Goal: Transaction & Acquisition: Purchase product/service

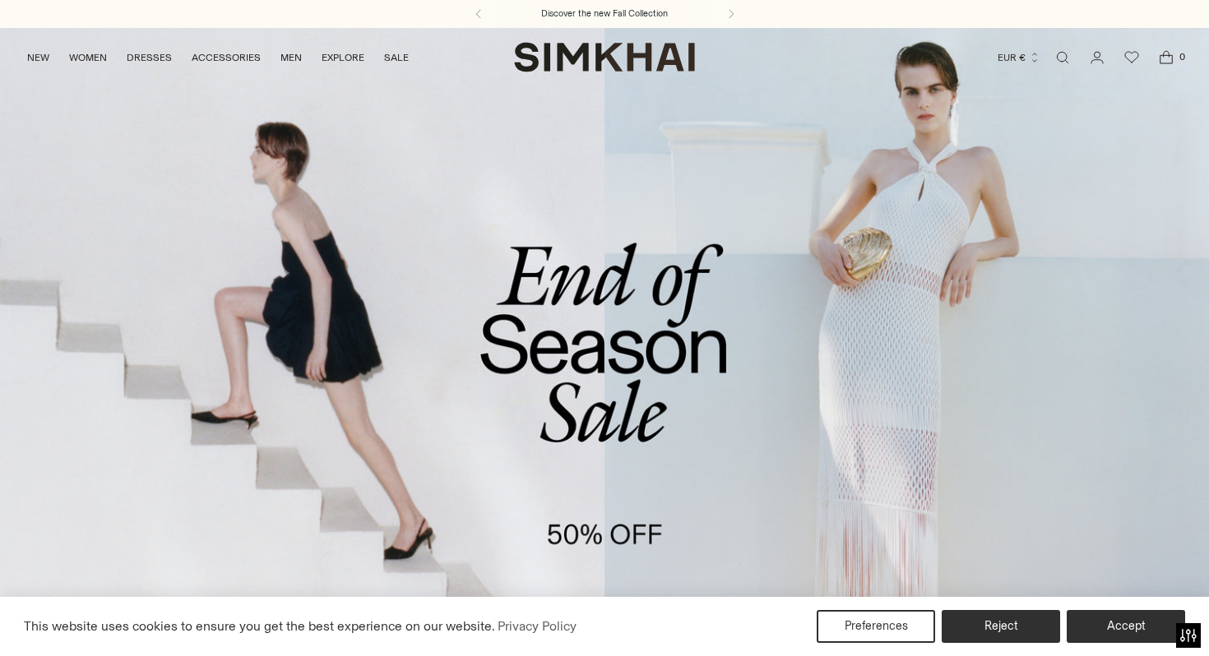
click at [547, 328] on link "/collections/sale" at bounding box center [604, 373] width 1209 height 693
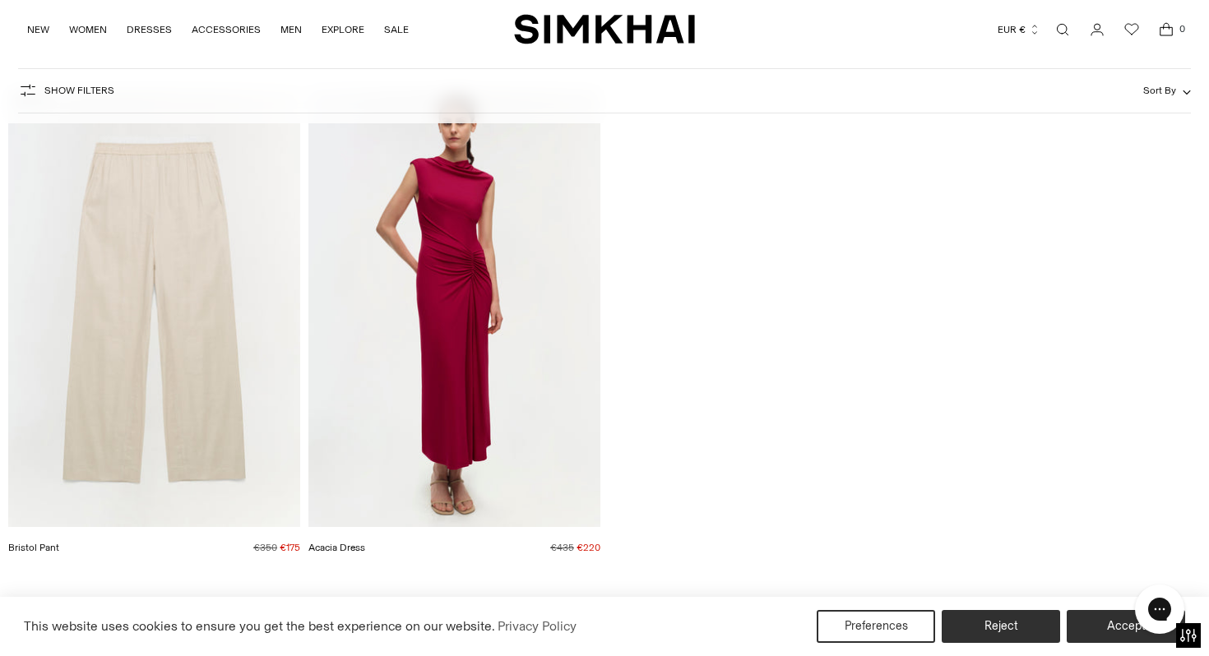
scroll to position [58113, 0]
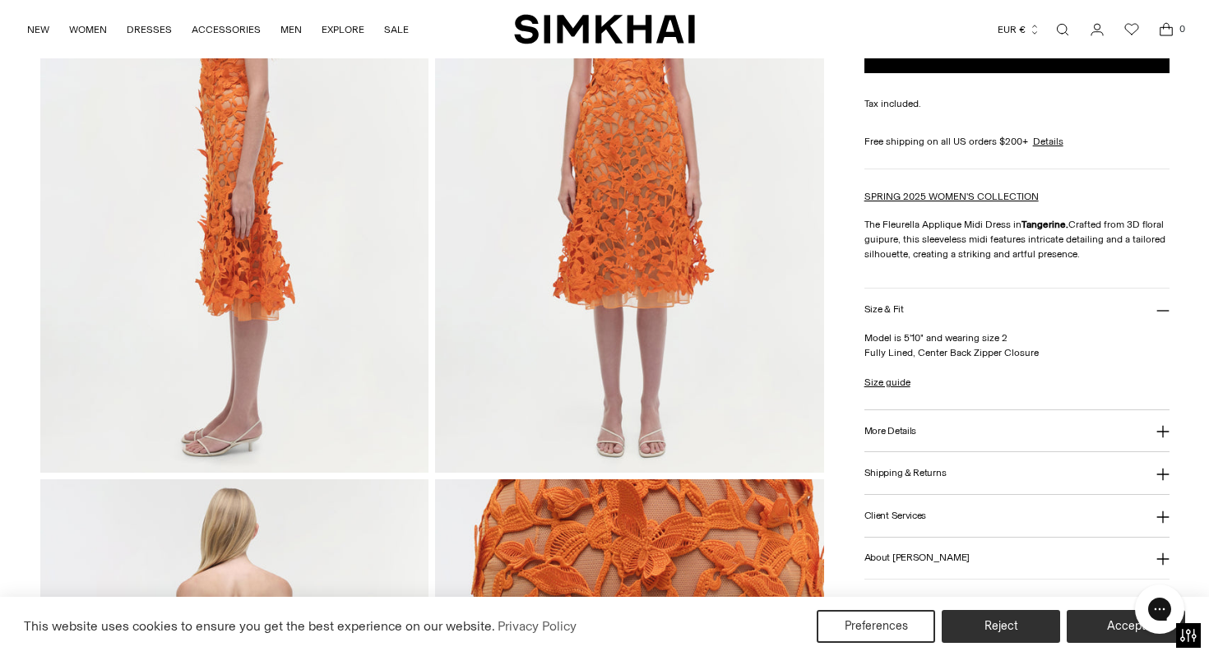
scroll to position [1092, 0]
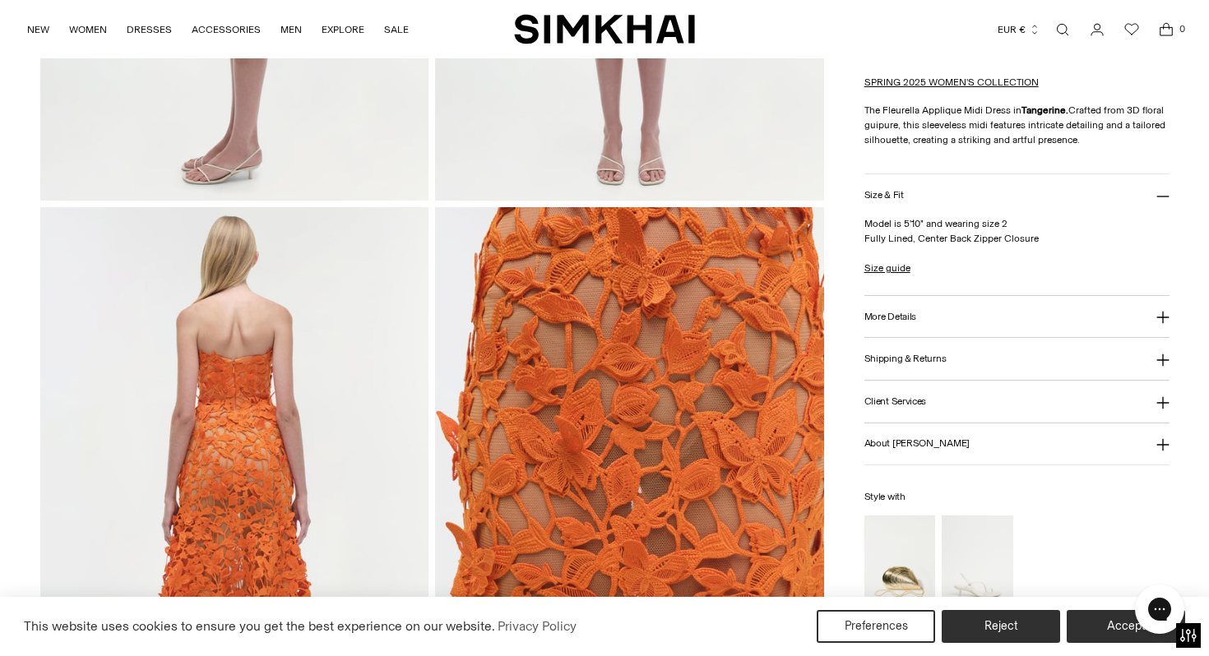
click at [911, 319] on h3 "More Details" at bounding box center [890, 316] width 52 height 11
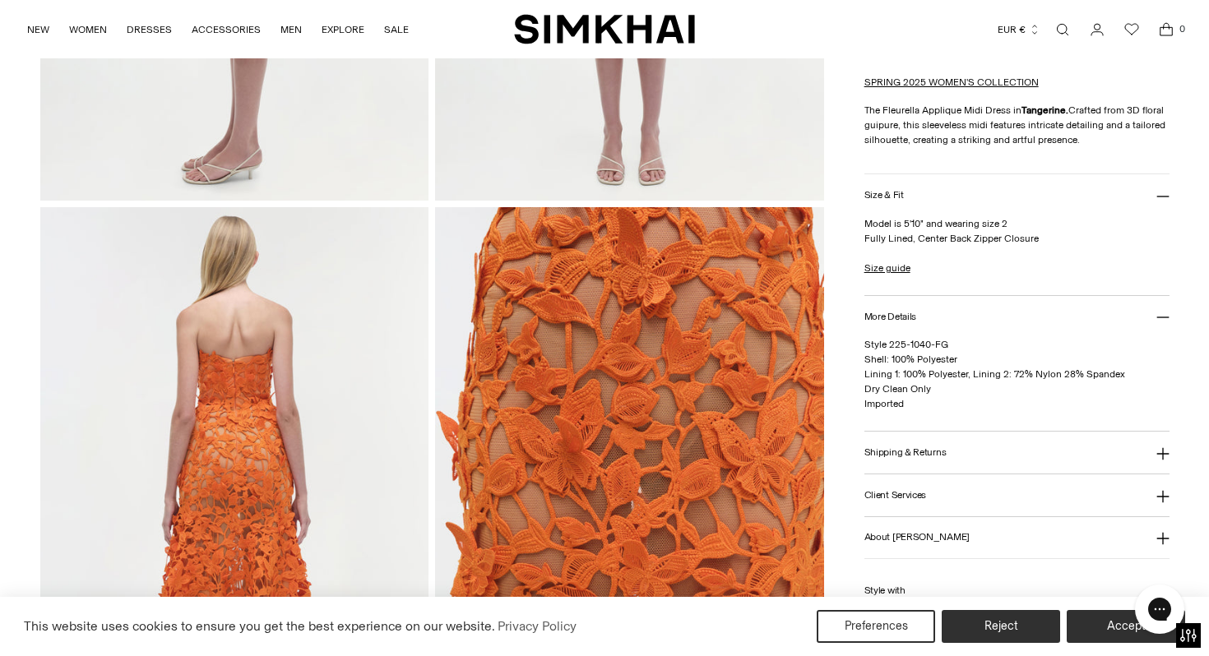
click at [911, 319] on h3 "More Details" at bounding box center [890, 316] width 52 height 11
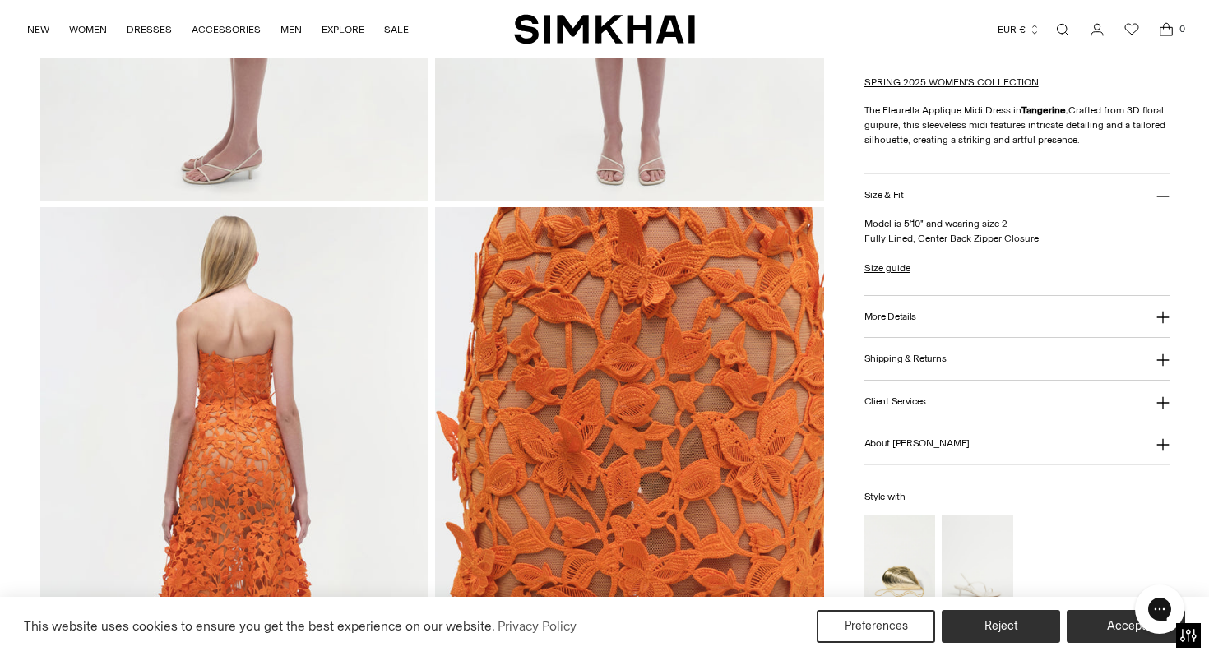
drag, startPoint x: 923, startPoint y: 223, endPoint x: 862, endPoint y: 221, distance: 61.7
click at [862, 221] on div "Home / Sale / Fleurella Applique Midi Dress Fleurella Applique Midi Dress Regul…" at bounding box center [604, 203] width 1129 height 2352
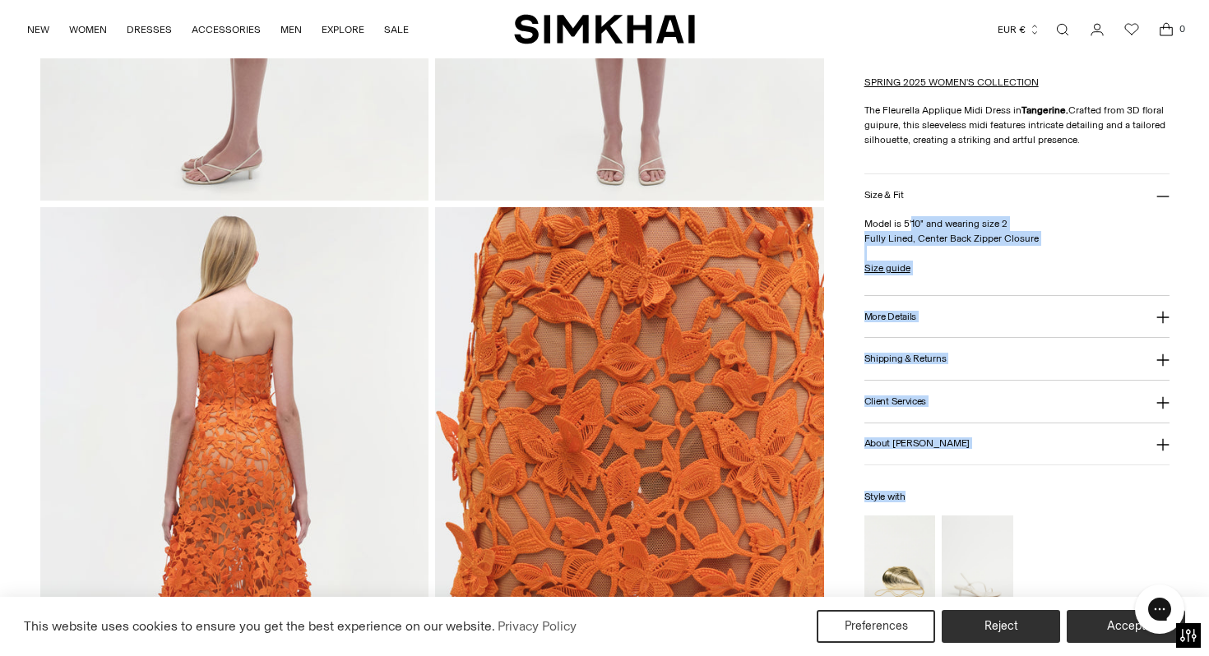
drag, startPoint x: 862, startPoint y: 221, endPoint x: 910, endPoint y: 224, distance: 48.6
click at [911, 224] on div "Home / Sale / Fleurella Applique Midi Dress Fleurella Applique Midi Dress Regul…" at bounding box center [604, 203] width 1129 height 2352
click at [910, 224] on p "Model is 5'10" and wearing size 2 Fully Lined, Center Back Zipper Closure" at bounding box center [1016, 231] width 305 height 30
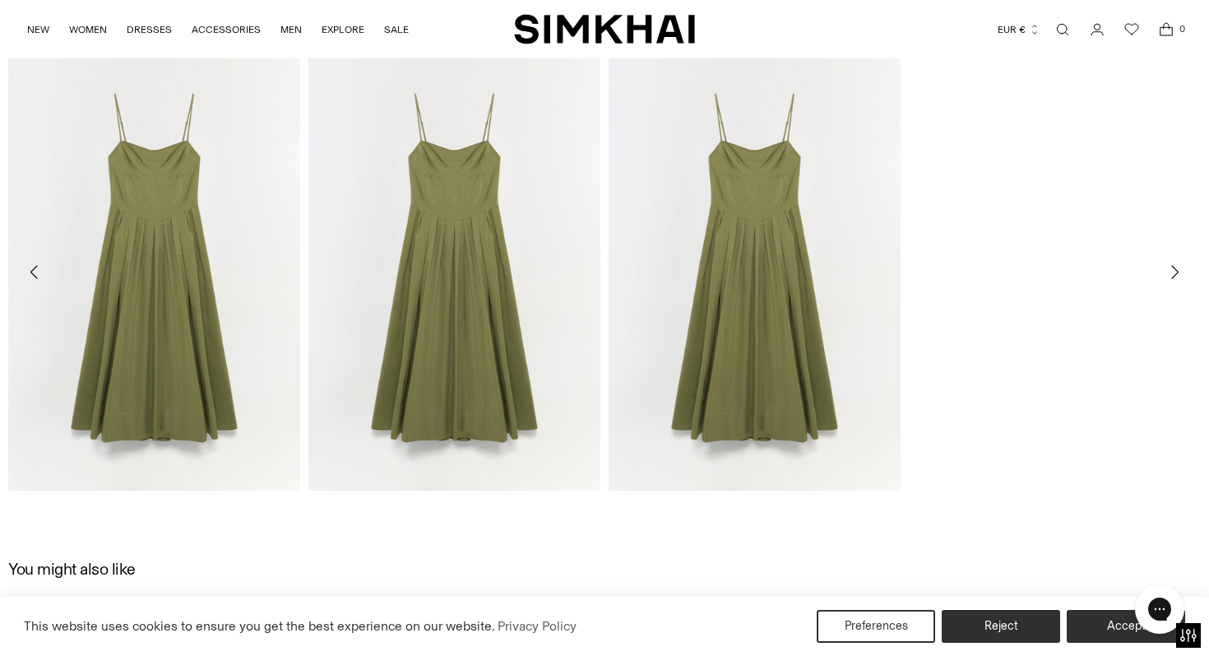
scroll to position [2499, 0]
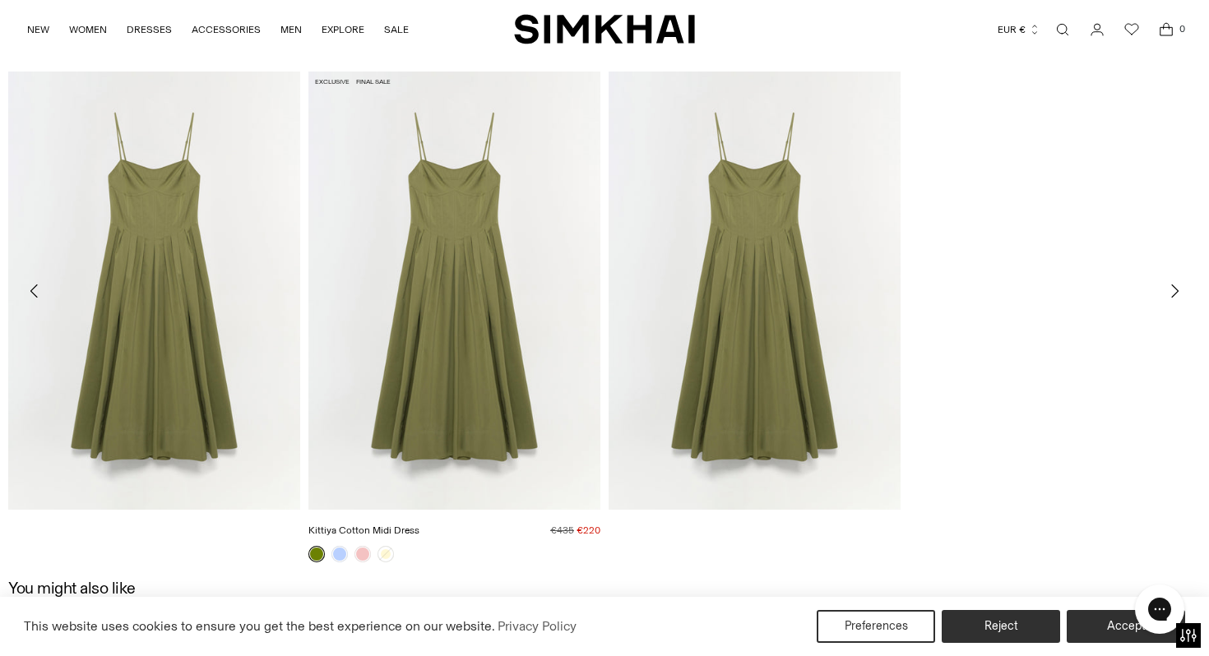
click at [0, 0] on img "Kittiya Cotton Midi Dress" at bounding box center [0, 0] width 0 height 0
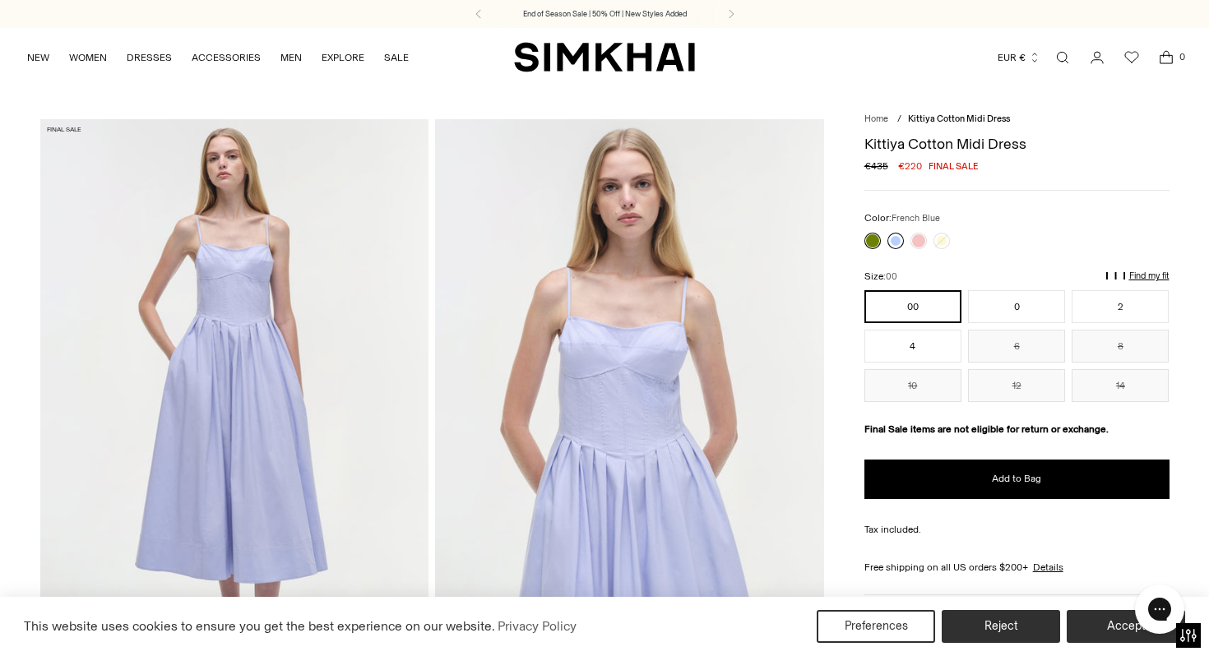
click at [891, 238] on link at bounding box center [895, 241] width 16 height 16
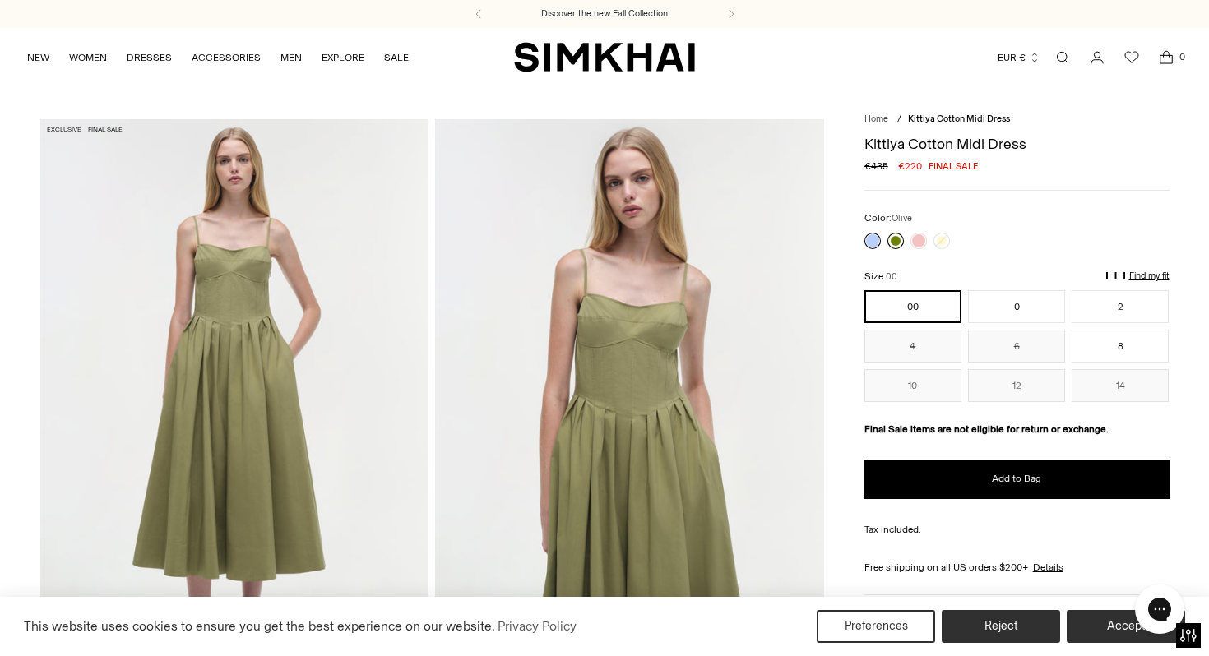
click at [895, 241] on link at bounding box center [895, 241] width 16 height 16
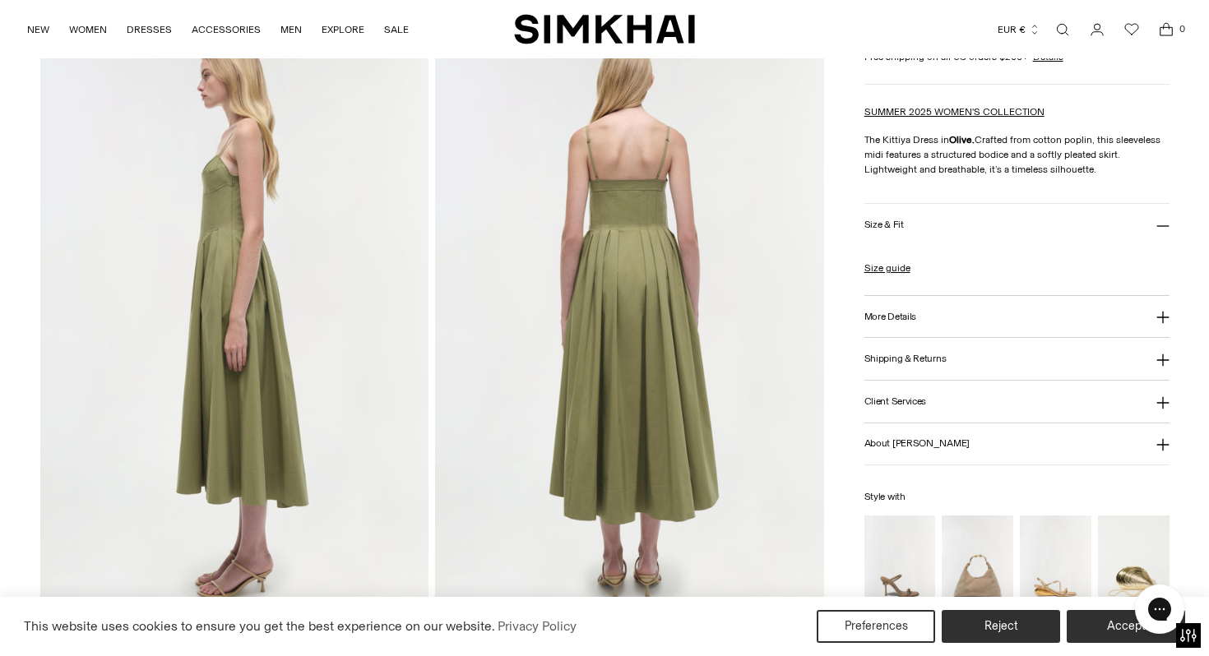
scroll to position [731, 0]
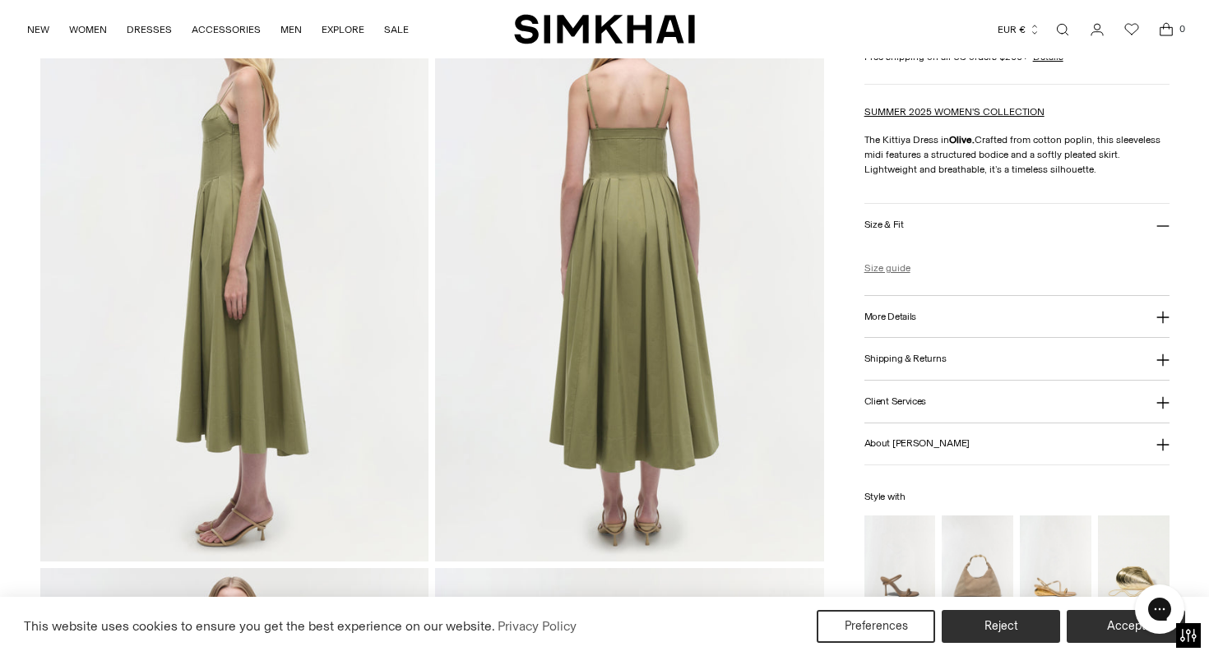
click at [900, 275] on link "Size guide" at bounding box center [887, 268] width 46 height 15
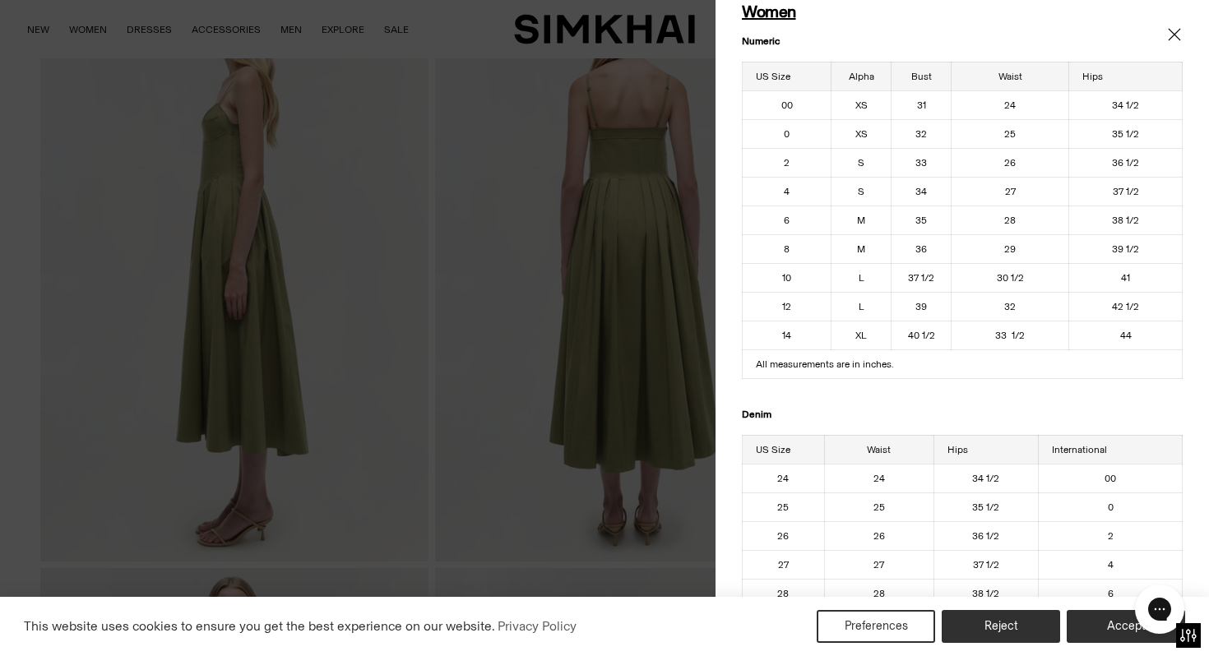
scroll to position [72, 0]
click at [884, 117] on tbody "00 XS 31 24 34 1/2 0 XS 32 25 35 1/2 2 S 33 26 36 1/2 4 S 34 27 37 1/2 6 M 35 2…" at bounding box center [962, 219] width 440 height 259
click at [627, 266] on div at bounding box center [604, 328] width 1209 height 656
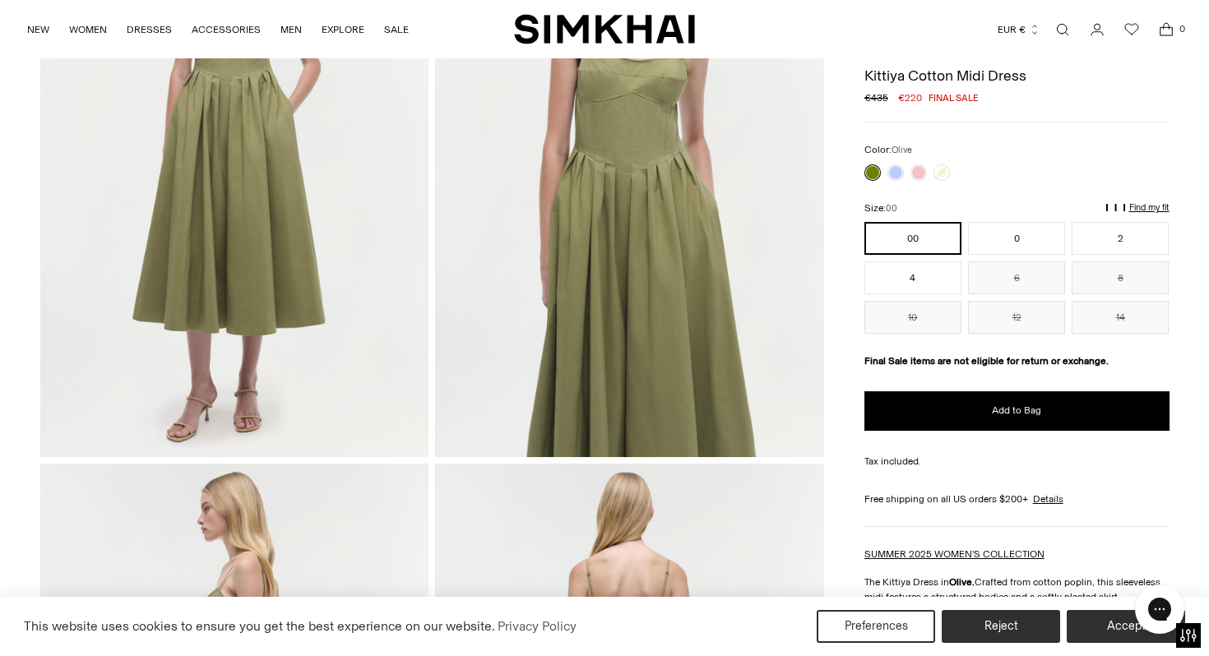
scroll to position [244, 0]
click at [1009, 229] on button "0" at bounding box center [1016, 238] width 97 height 33
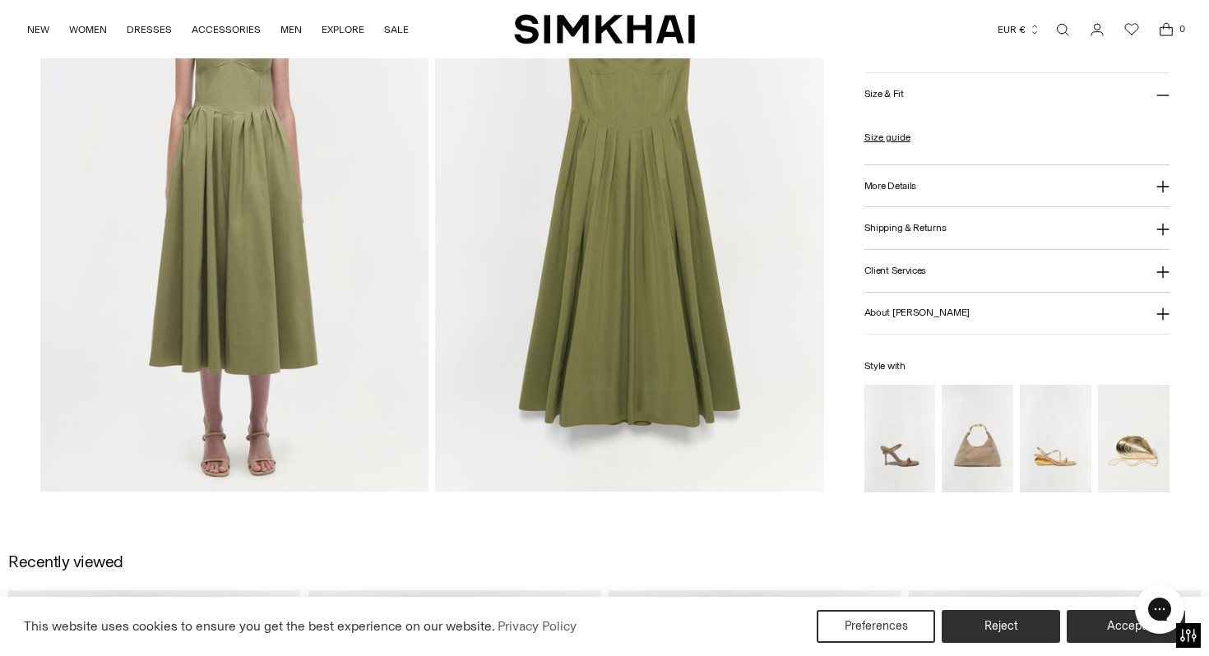
scroll to position [1362, 0]
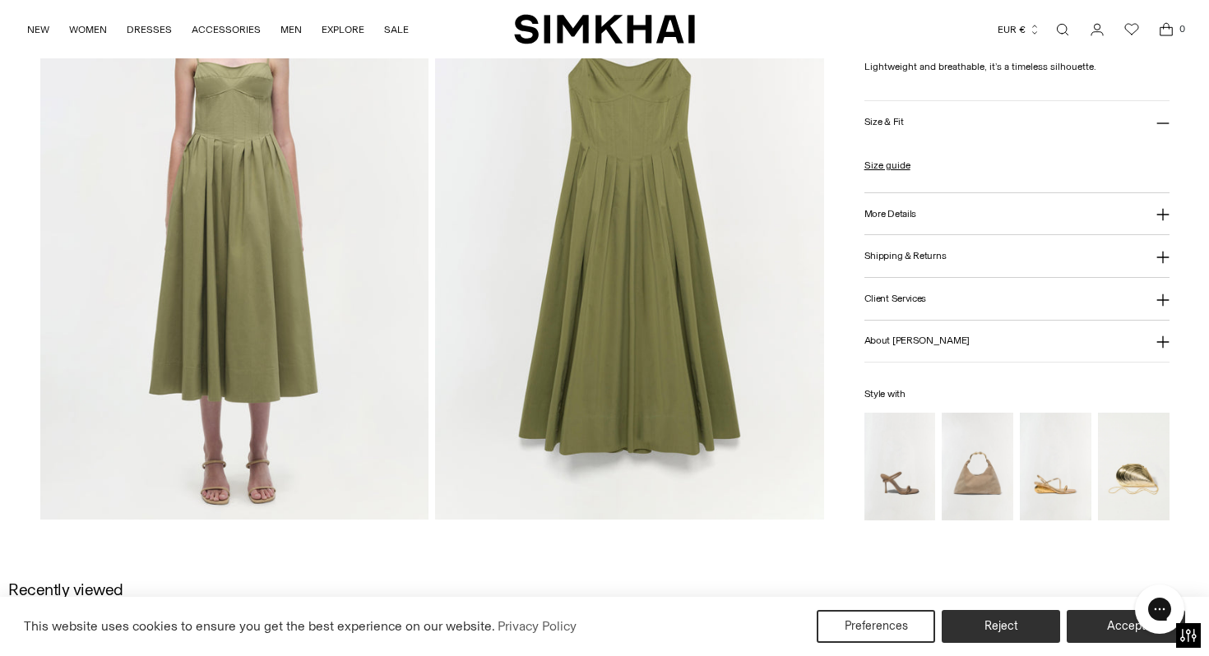
click at [904, 220] on button "More Details" at bounding box center [1016, 213] width 305 height 42
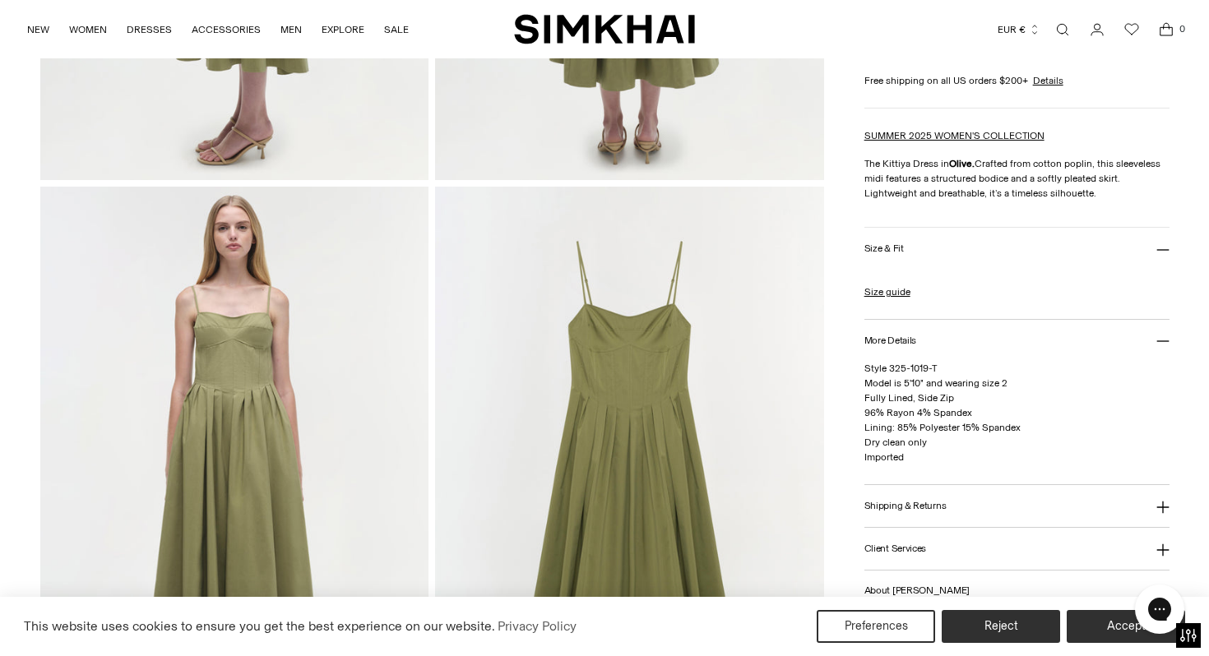
scroll to position [446, 0]
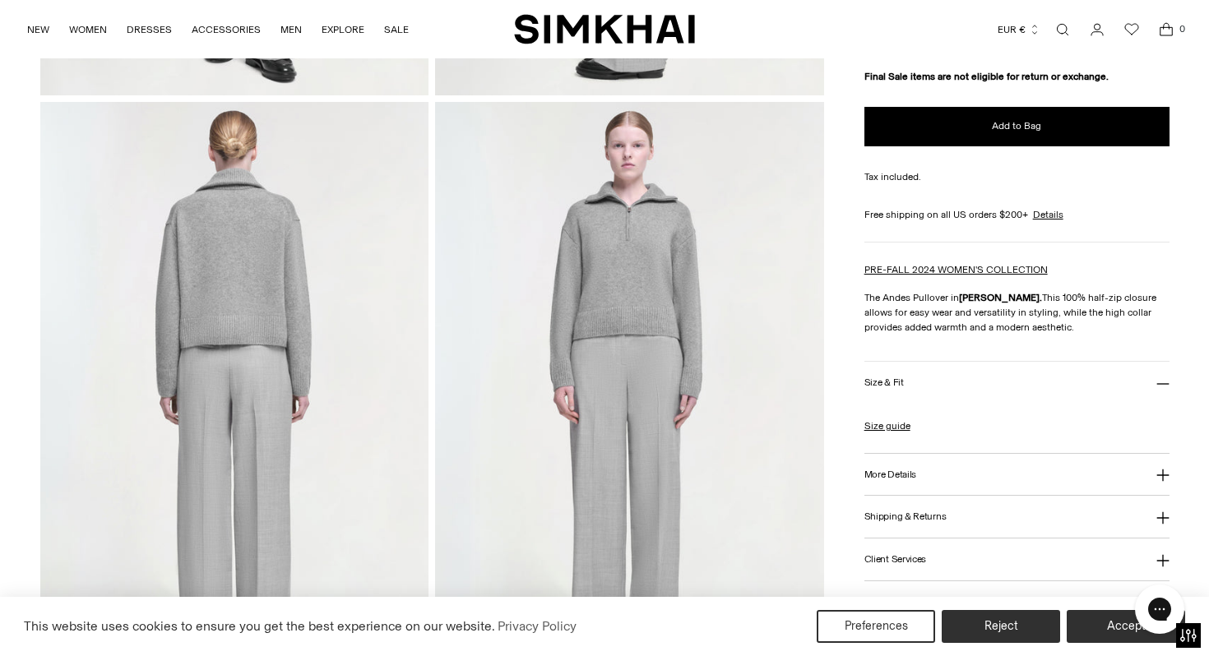
scroll to position [624, 0]
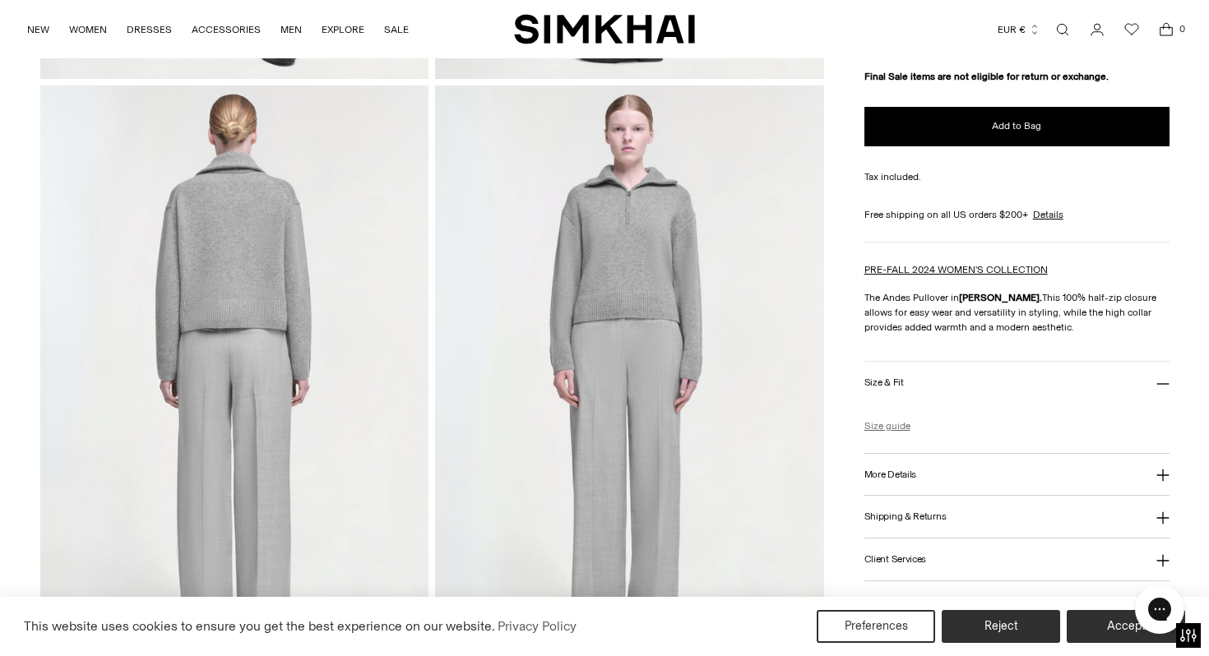
click at [896, 428] on link "Size guide" at bounding box center [887, 426] width 46 height 15
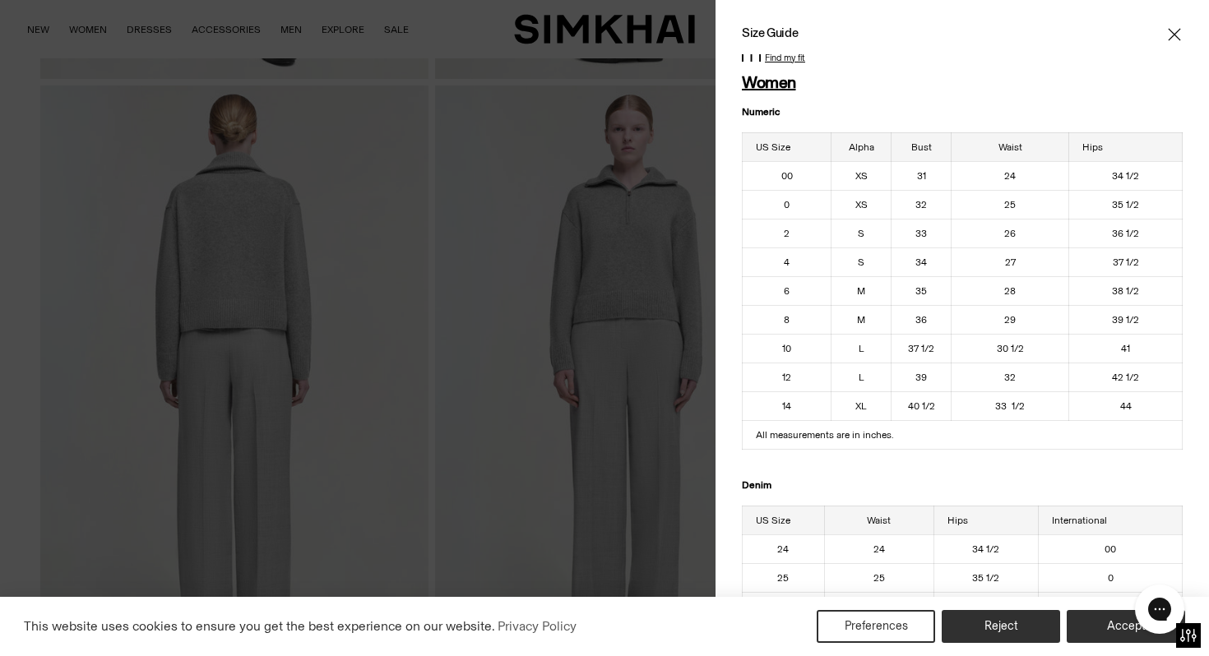
click at [488, 504] on div at bounding box center [604, 328] width 1209 height 656
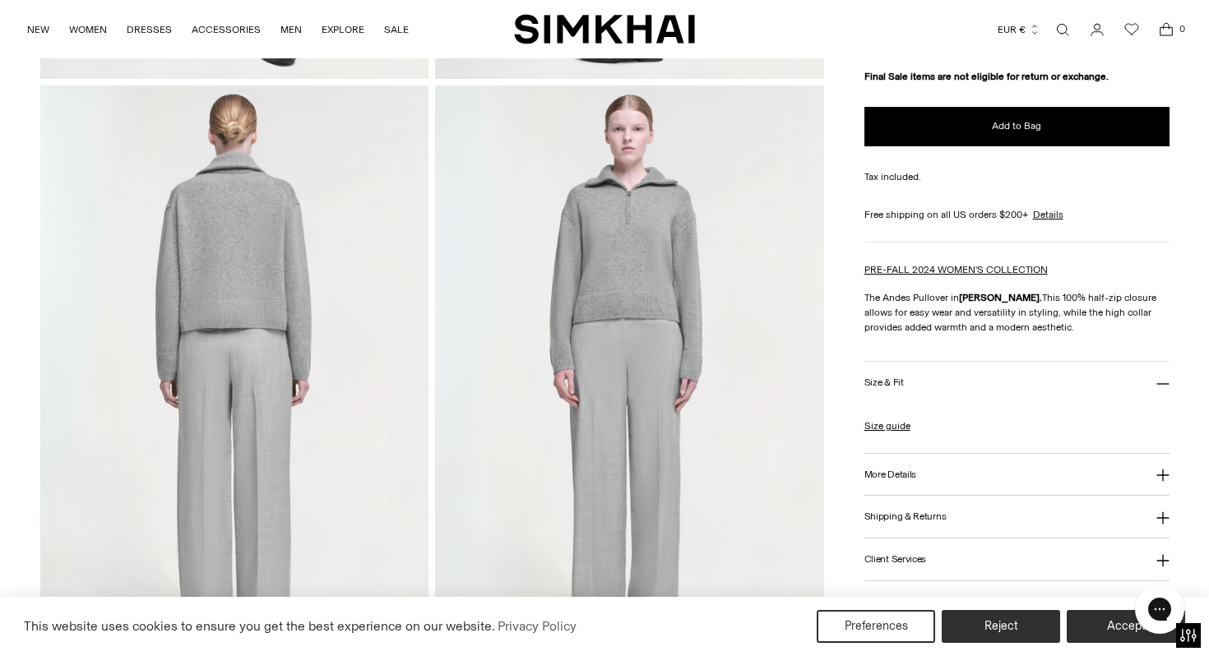
click at [909, 481] on button "More Details" at bounding box center [1016, 475] width 305 height 42
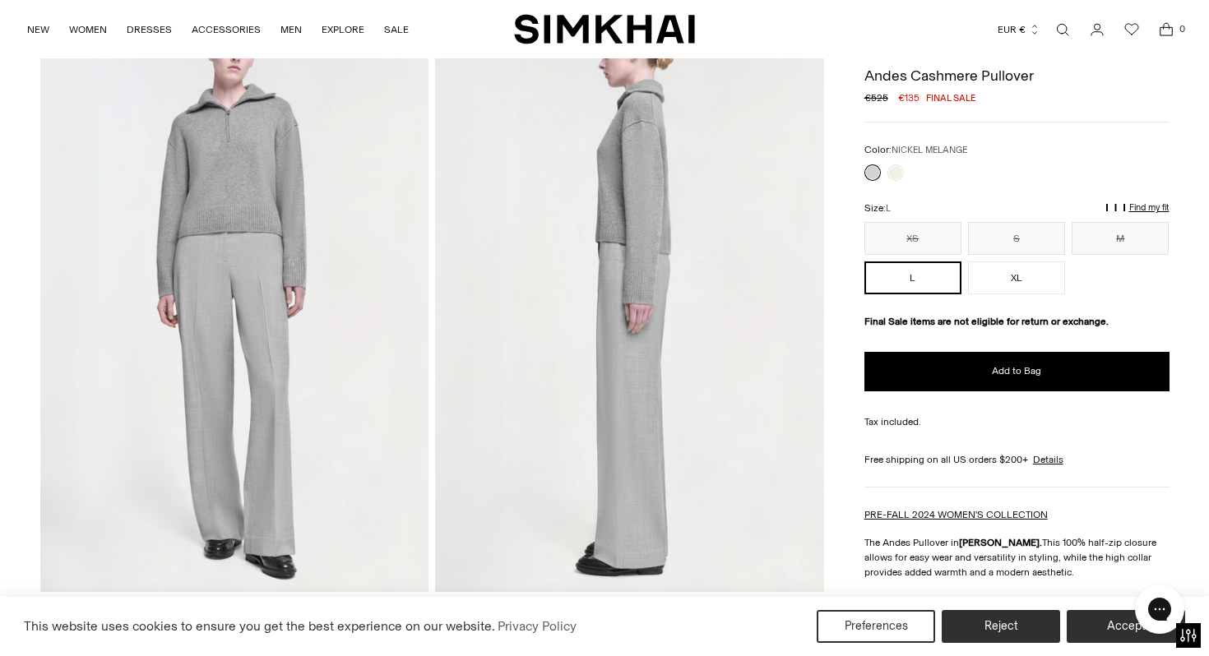
scroll to position [0, 0]
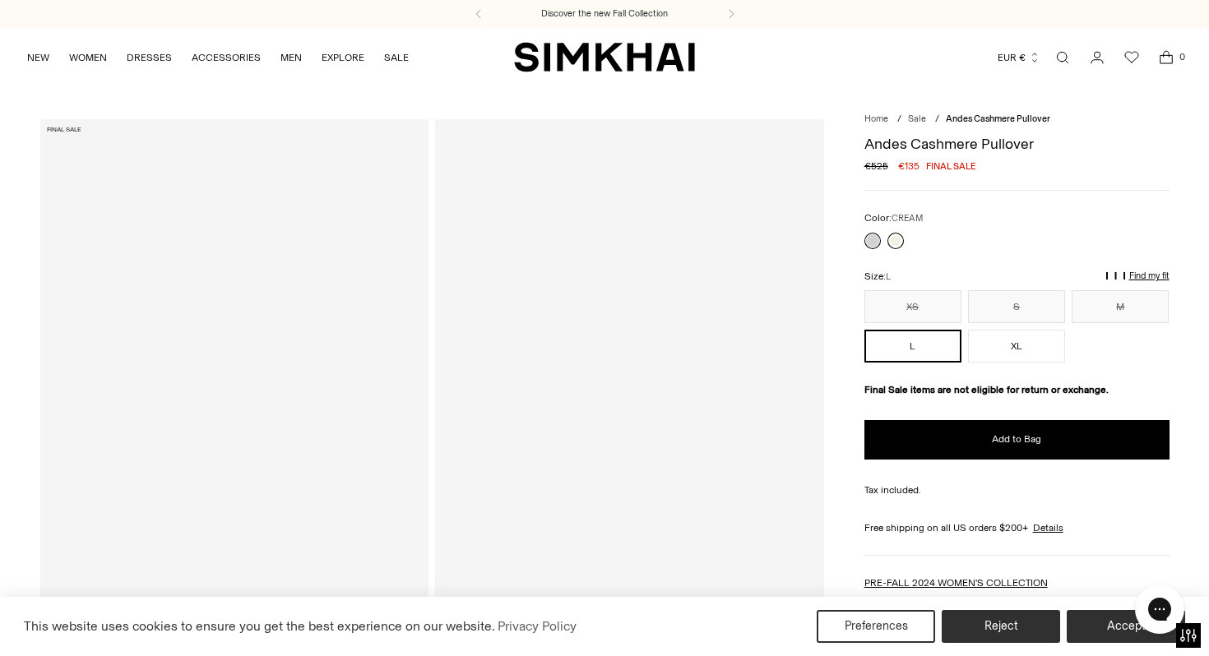
click at [895, 240] on link at bounding box center [895, 241] width 16 height 16
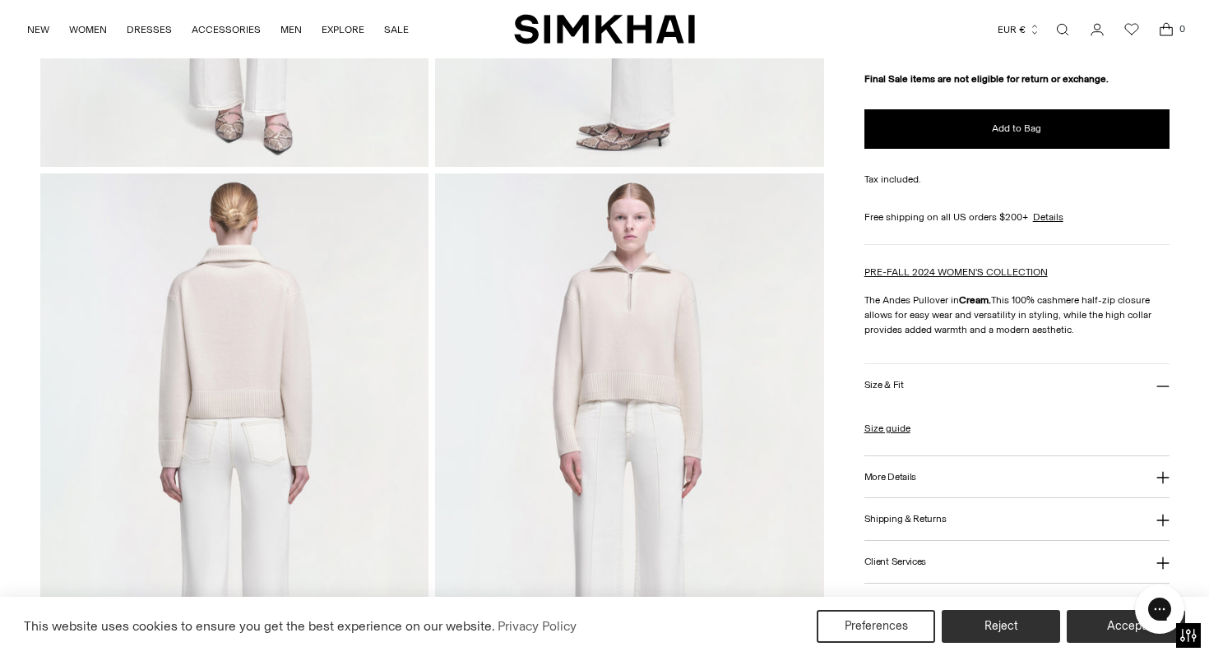
scroll to position [538, 0]
click at [894, 480] on h3 "More Details" at bounding box center [890, 476] width 52 height 11
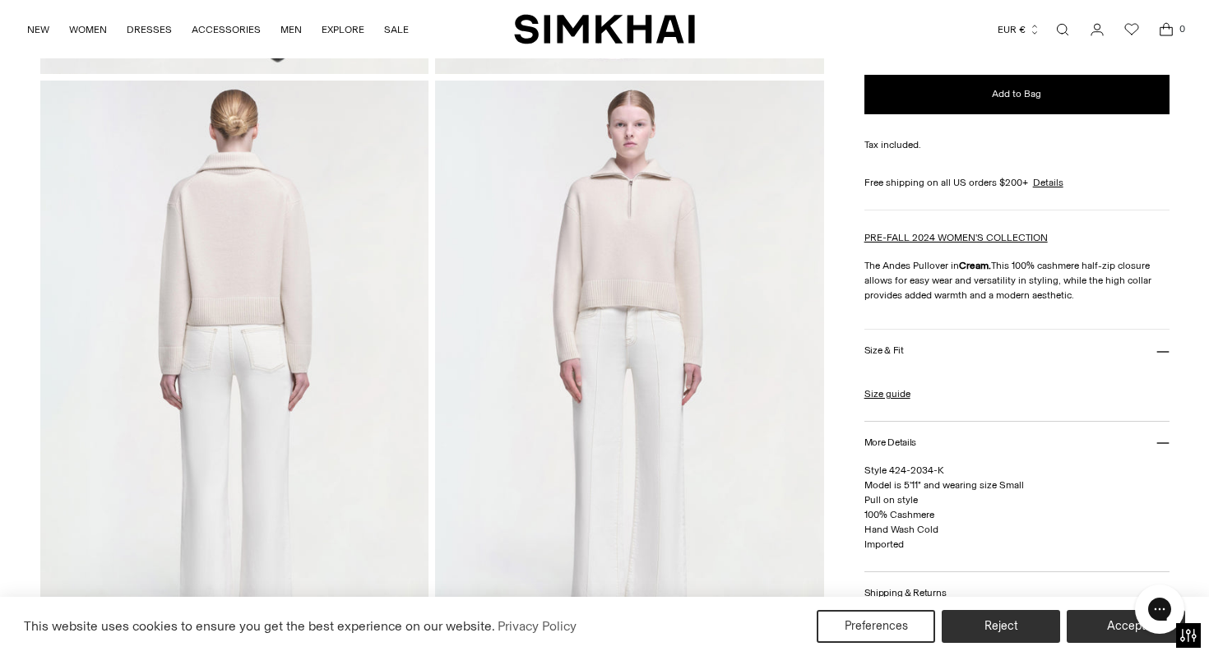
scroll to position [0, 0]
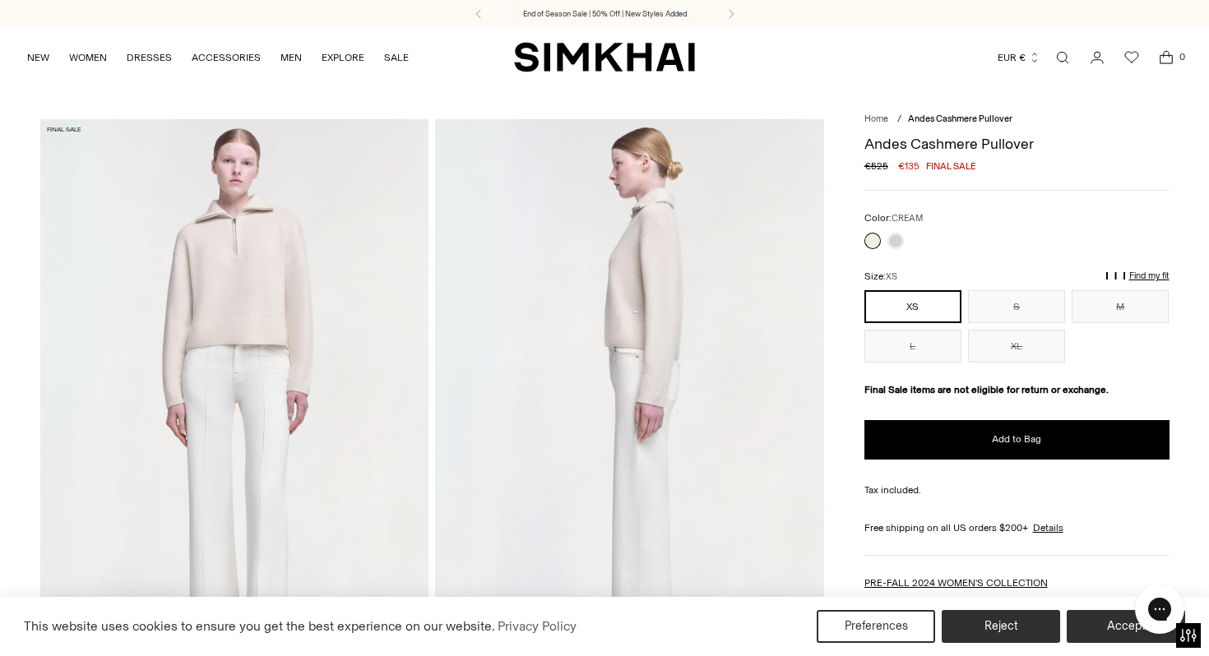
click at [686, 303] on img at bounding box center [629, 410] width 389 height 583
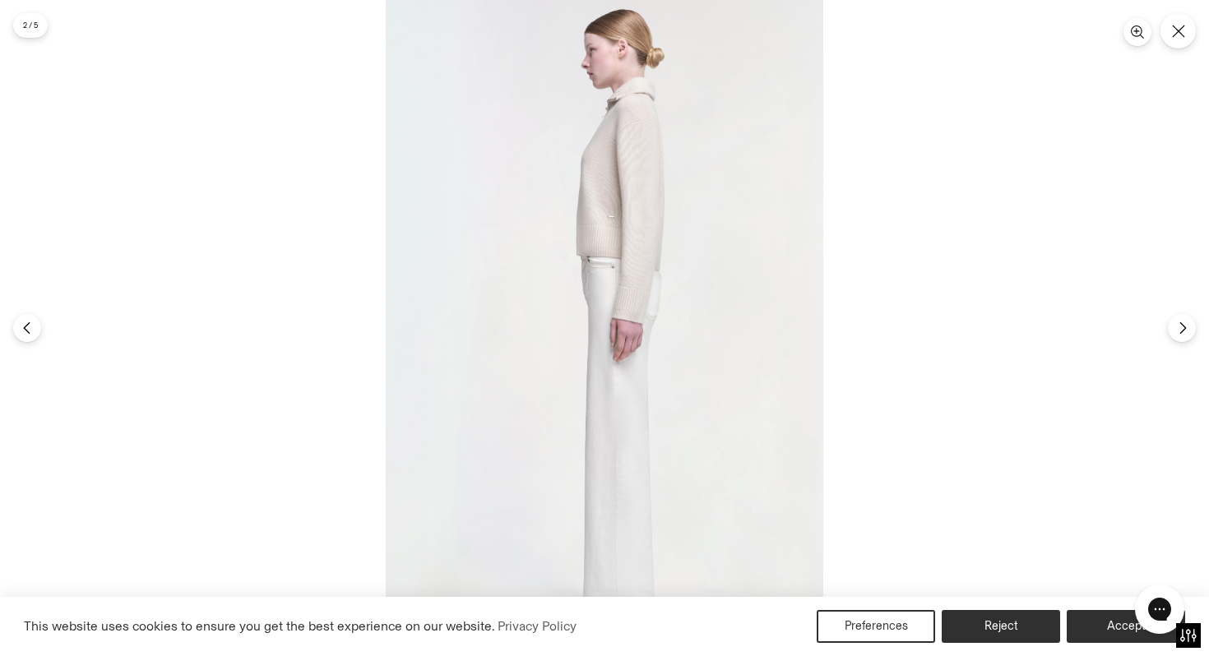
click at [619, 269] on img at bounding box center [604, 328] width 437 height 656
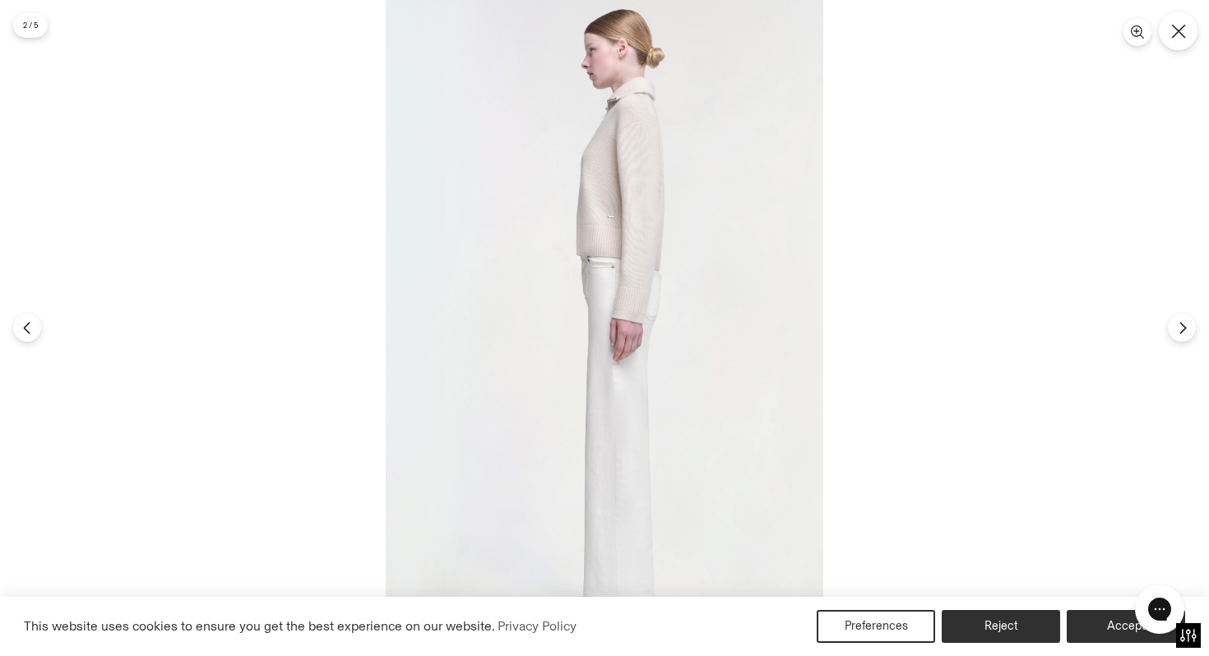
click at [1171, 35] on icon "Close" at bounding box center [1178, 31] width 15 height 15
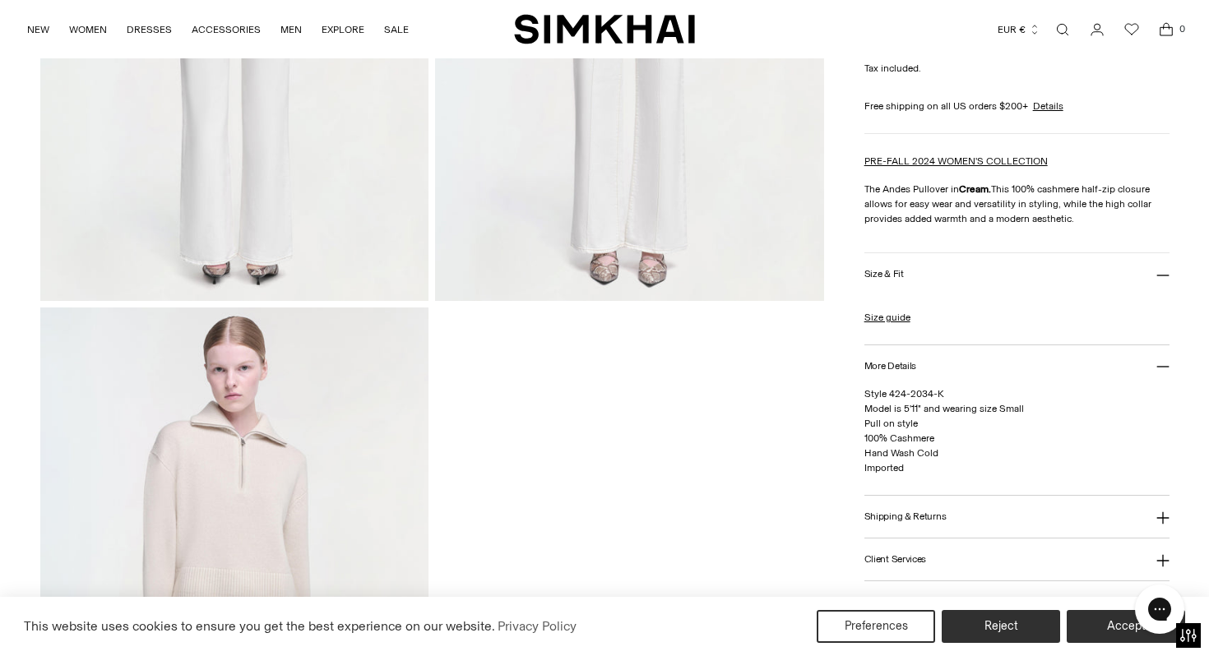
scroll to position [1295, 0]
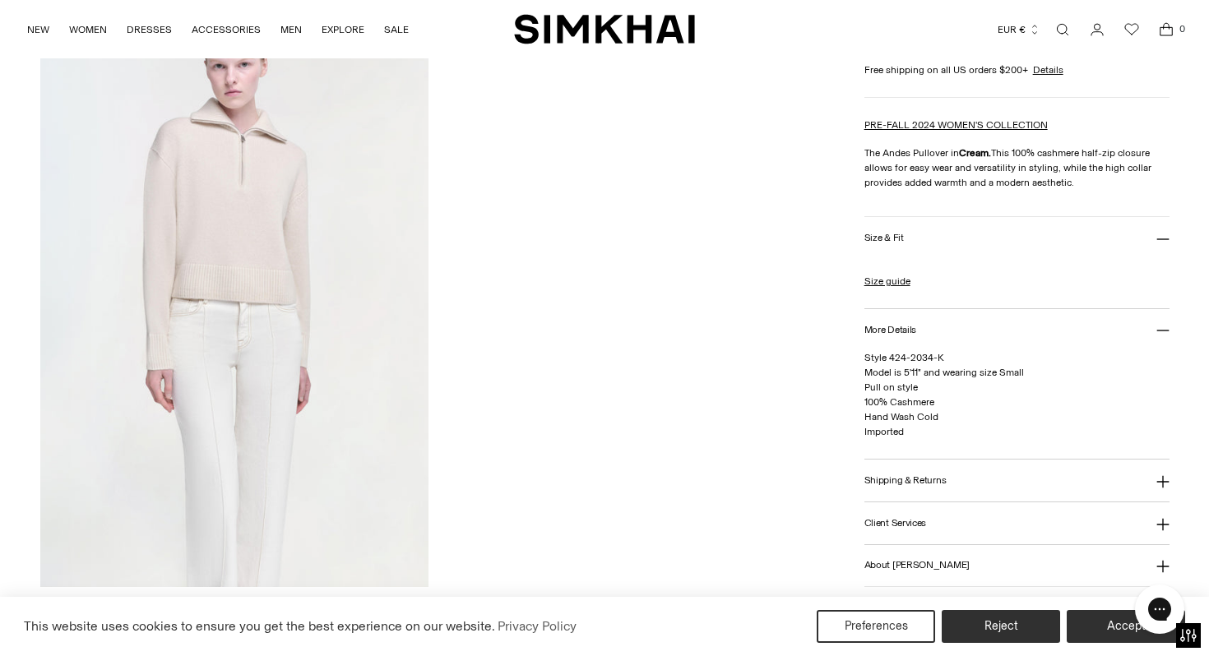
click at [265, 200] on img at bounding box center [234, 295] width 389 height 583
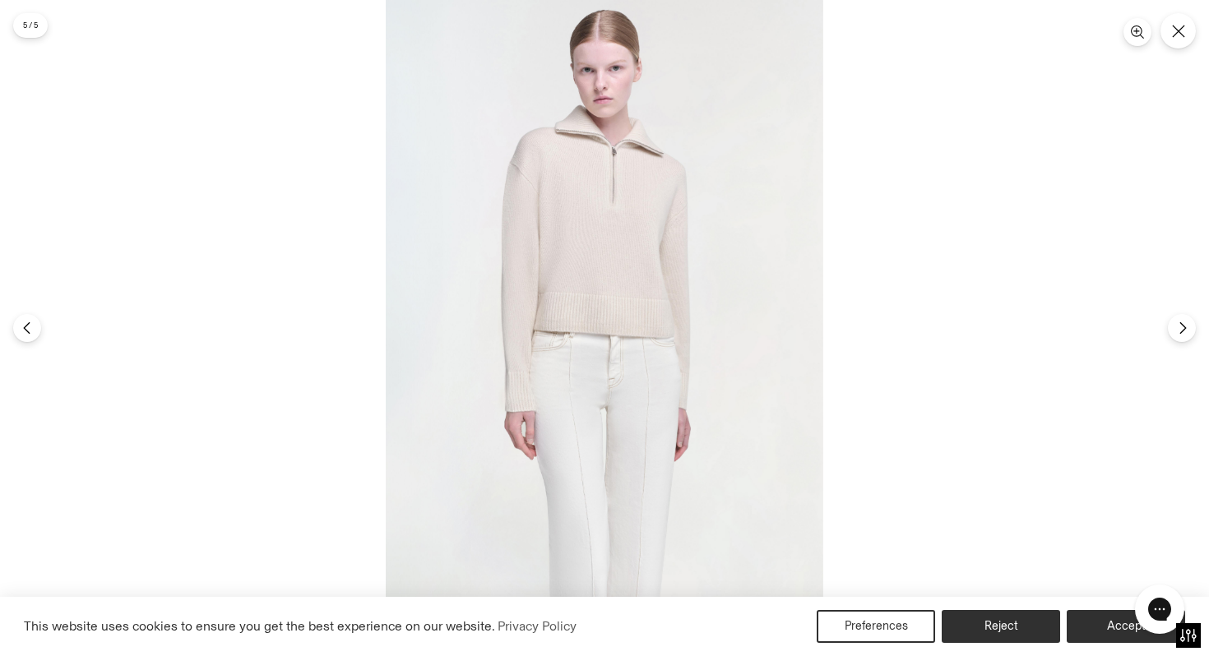
click at [571, 214] on img at bounding box center [604, 328] width 437 height 656
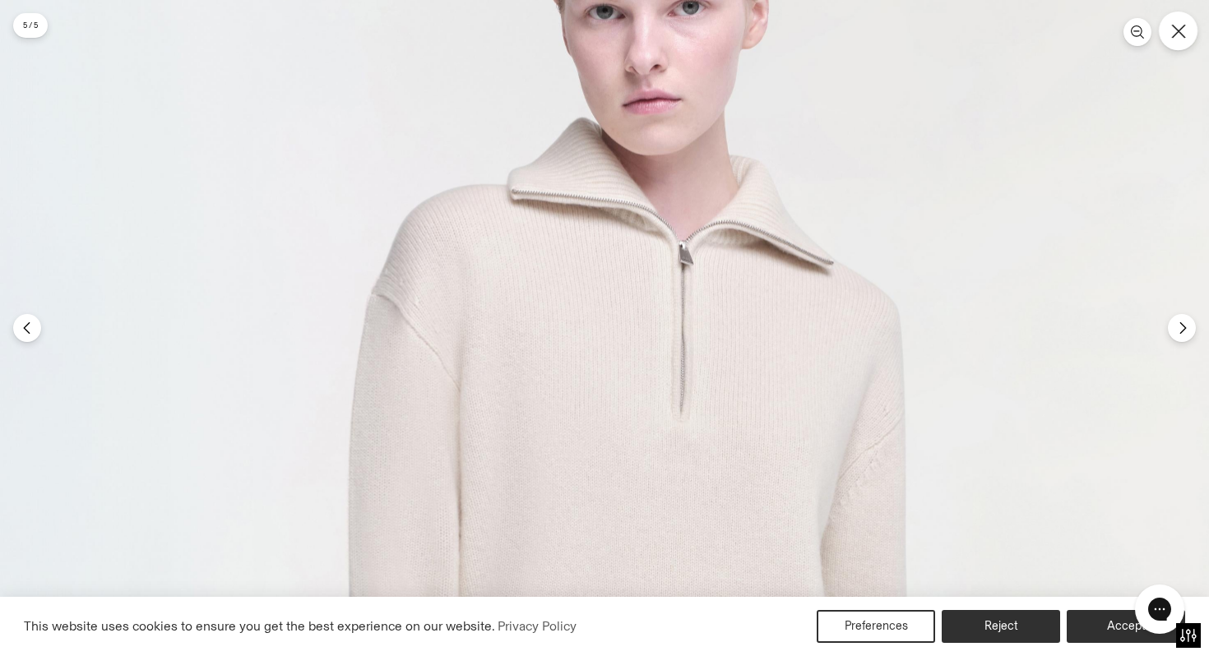
click at [1187, 39] on button "Close" at bounding box center [1178, 31] width 39 height 39
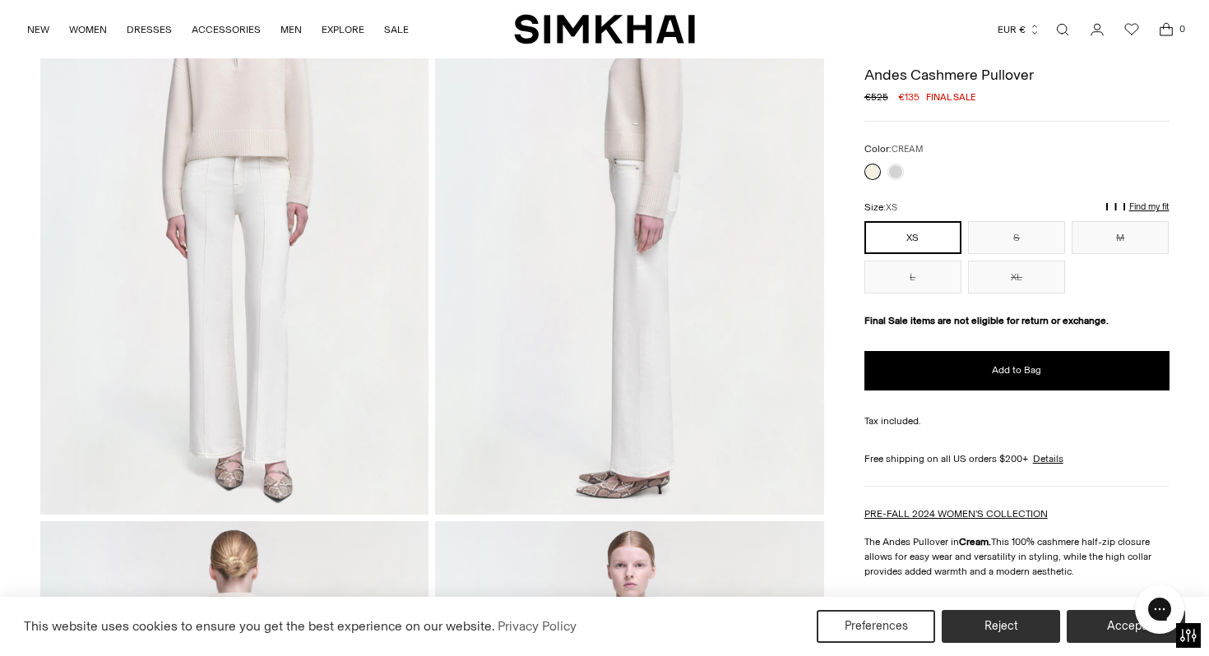
scroll to position [0, 0]
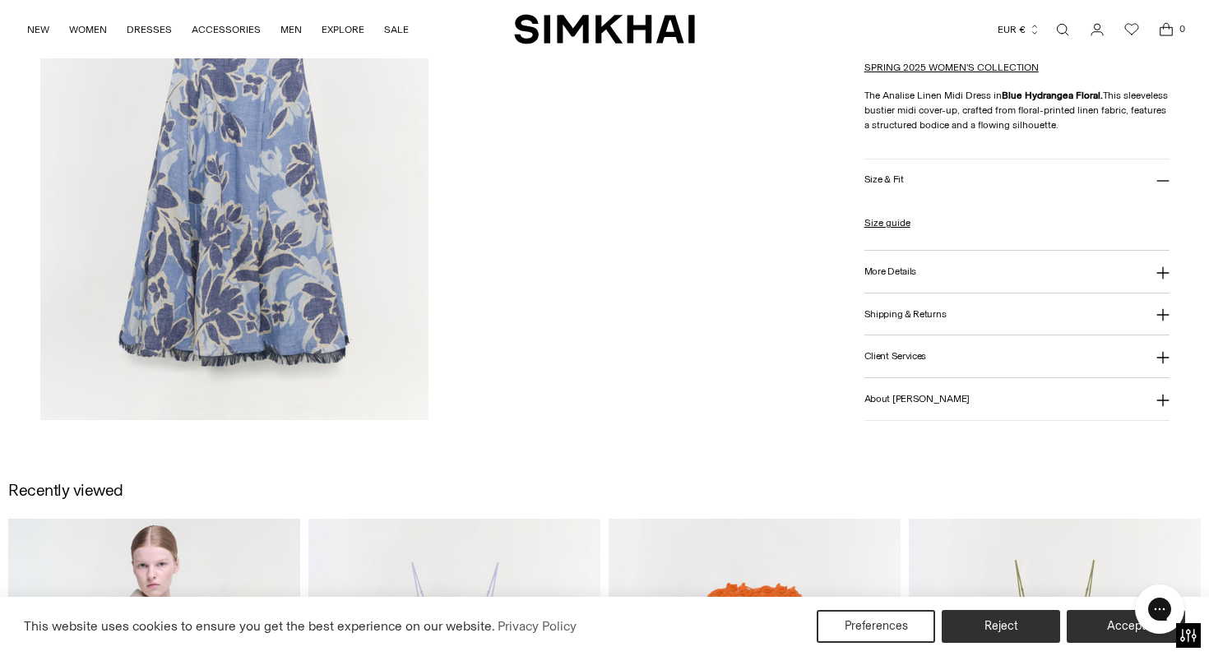
scroll to position [2015, 0]
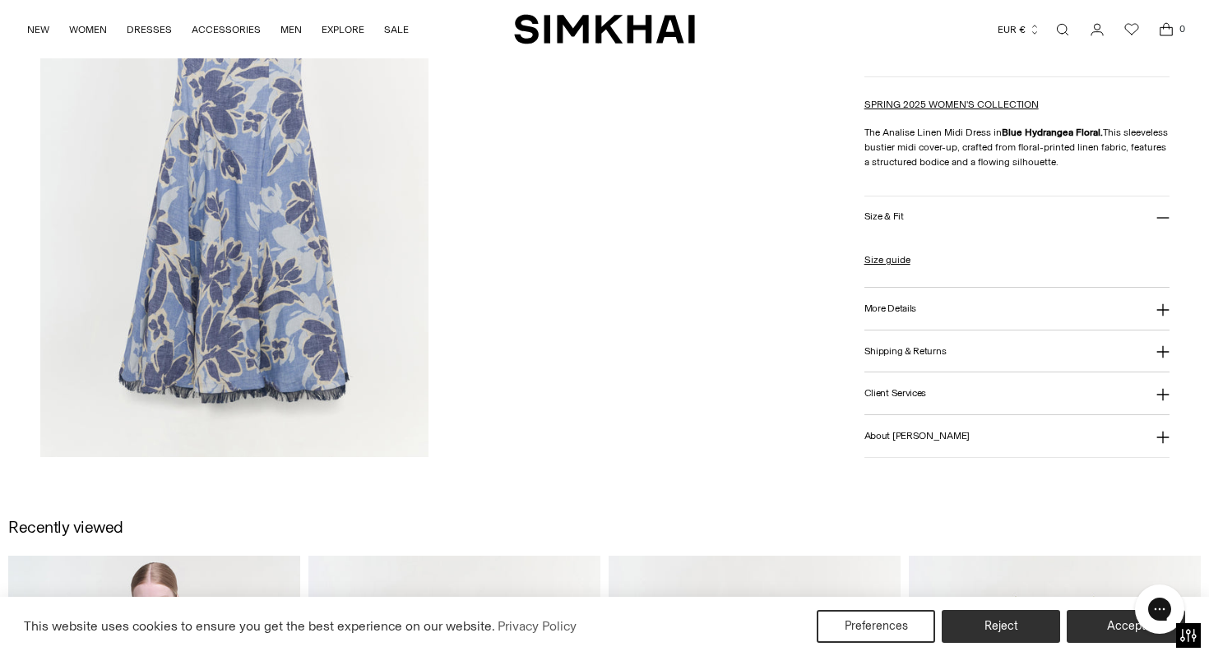
click at [914, 310] on h3 "More Details" at bounding box center [890, 308] width 52 height 11
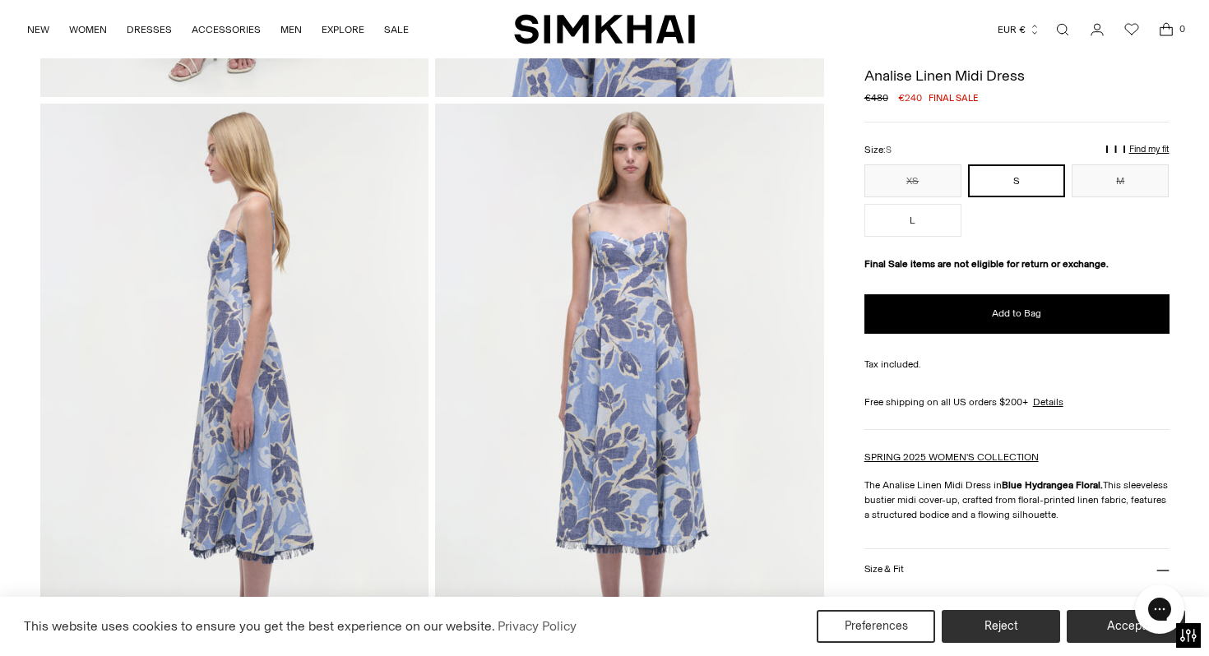
scroll to position [0, 0]
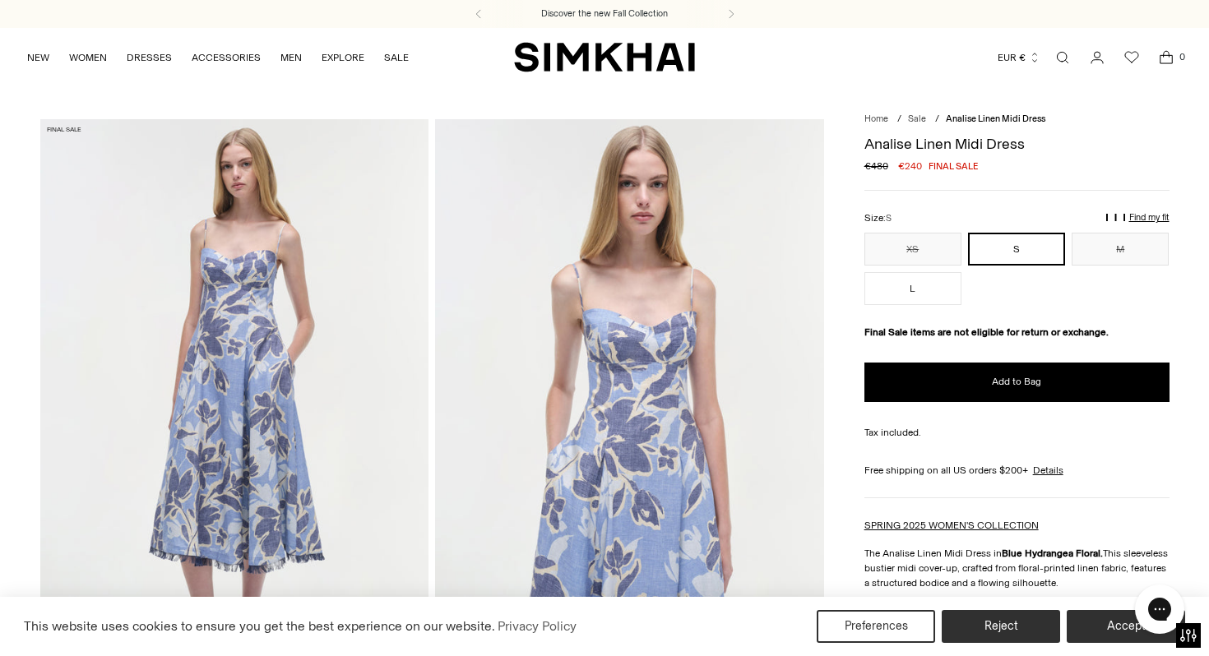
click at [226, 286] on img at bounding box center [234, 410] width 389 height 583
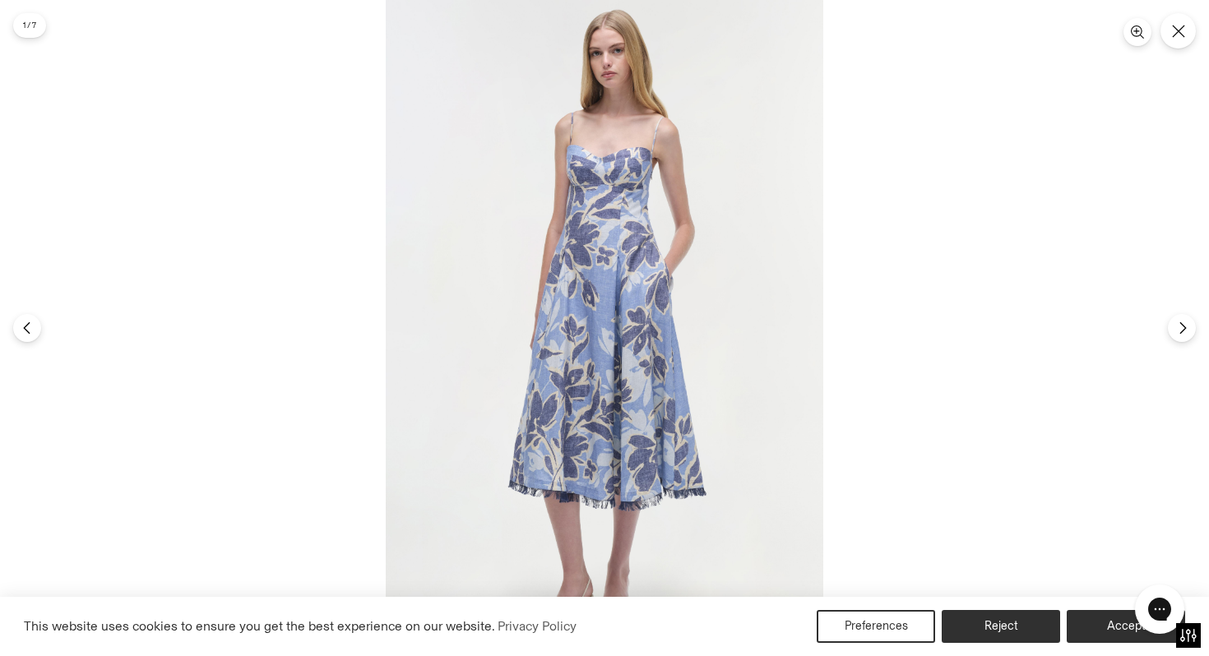
click at [545, 339] on img at bounding box center [604, 328] width 437 height 656
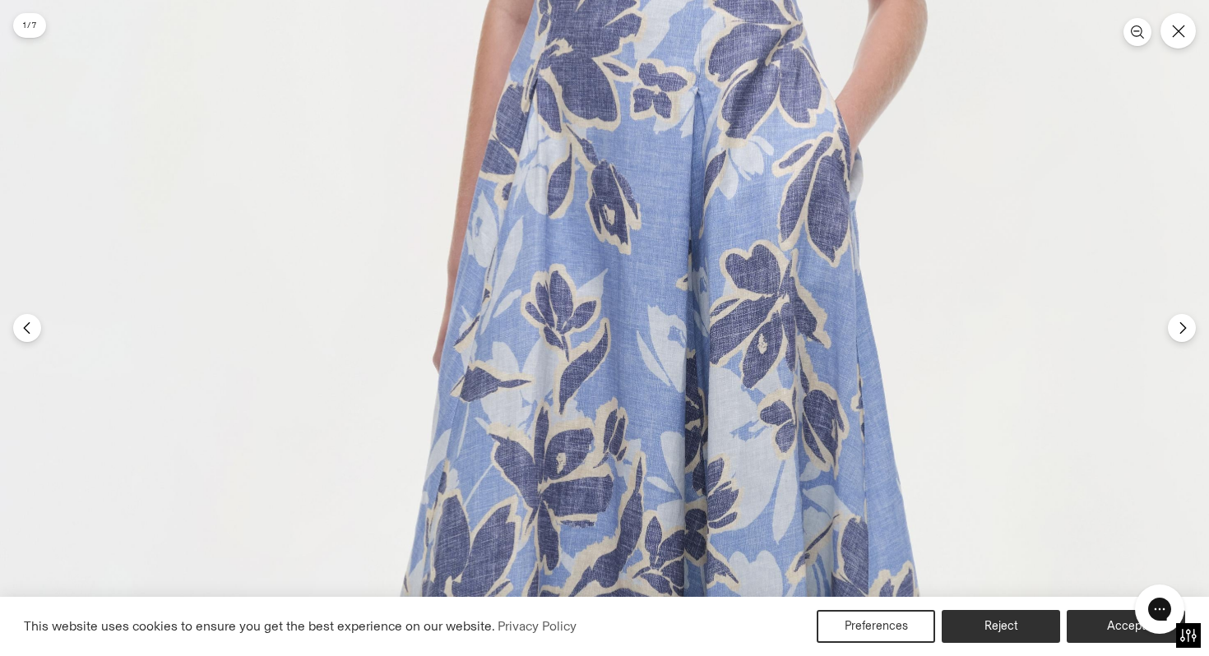
click at [609, 475] on img at bounding box center [656, 306] width 1312 height 1968
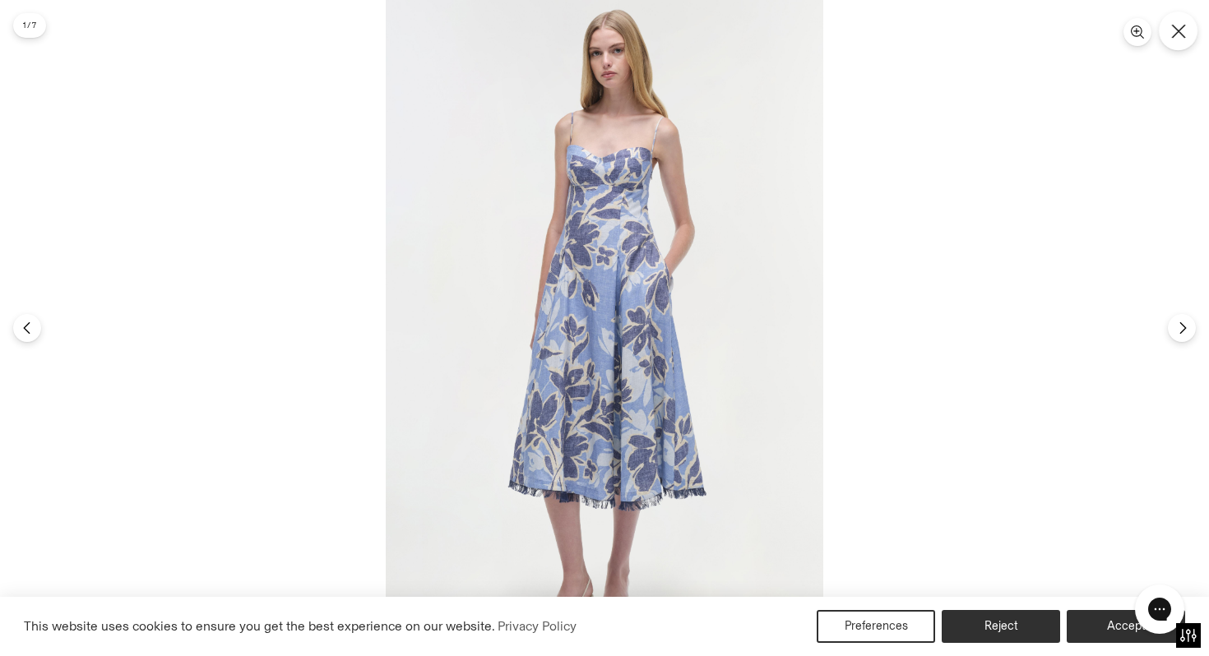
click at [1181, 29] on icon "Close" at bounding box center [1178, 31] width 15 height 15
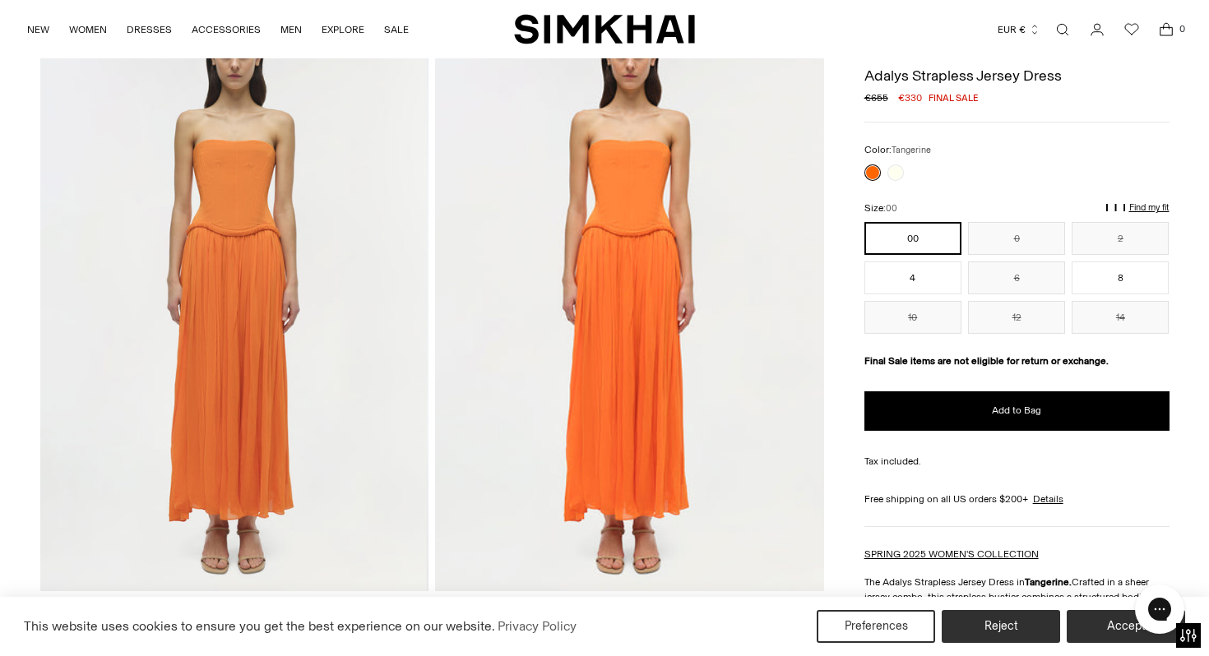
scroll to position [1289, 0]
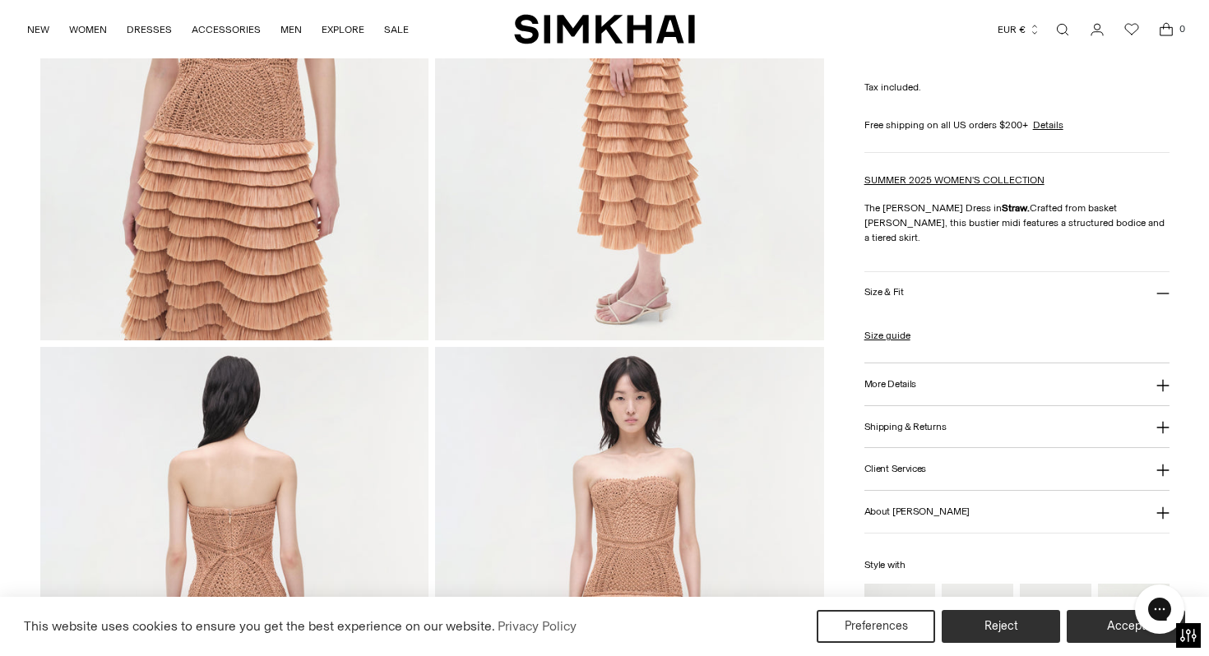
scroll to position [954, 0]
click at [907, 405] on button "Shipping & Returns" at bounding box center [1016, 426] width 305 height 42
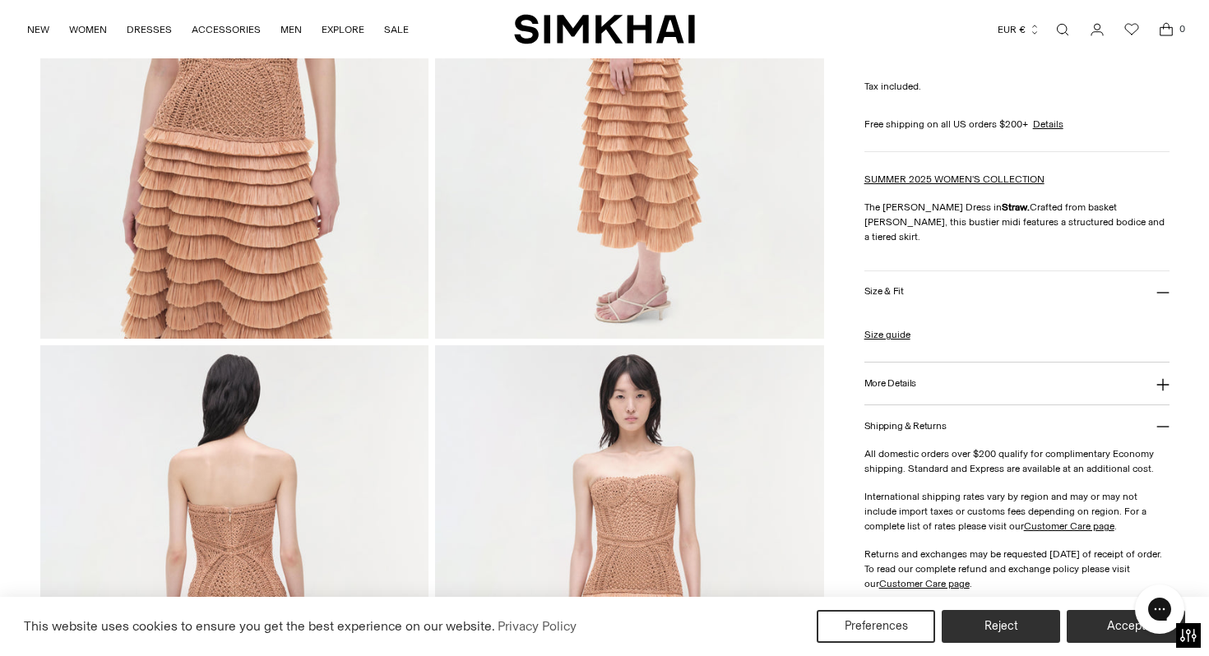
click at [903, 378] on h3 "More Details" at bounding box center [890, 383] width 52 height 11
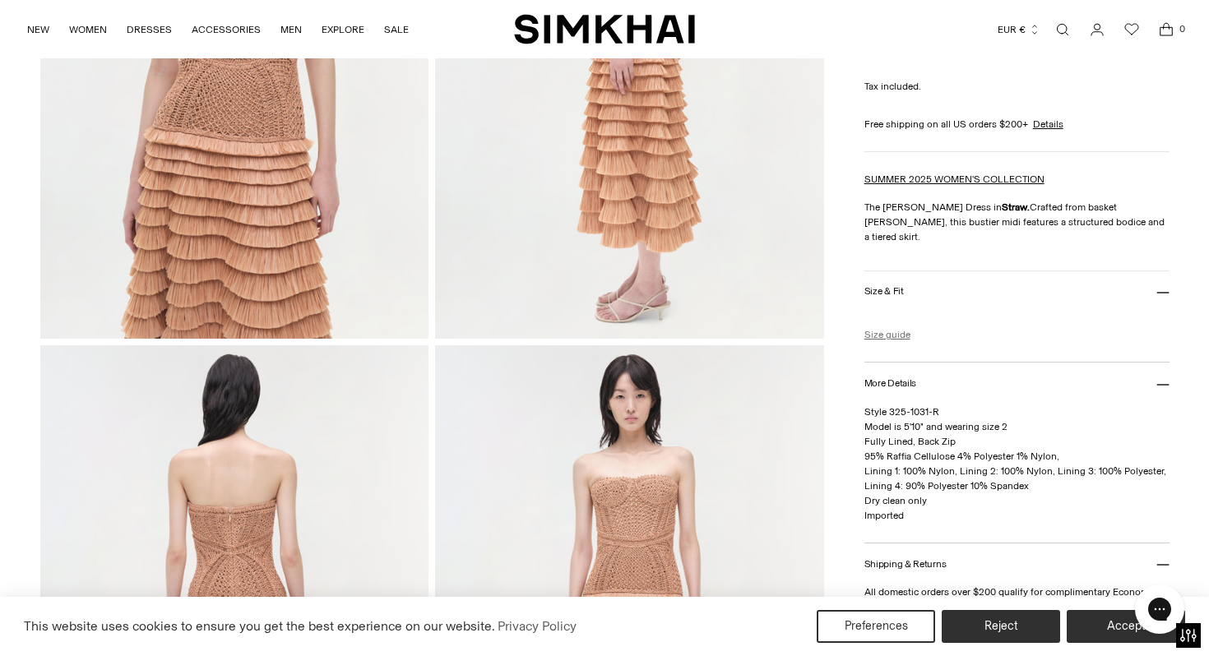
click at [889, 327] on link "Size guide" at bounding box center [887, 334] width 46 height 15
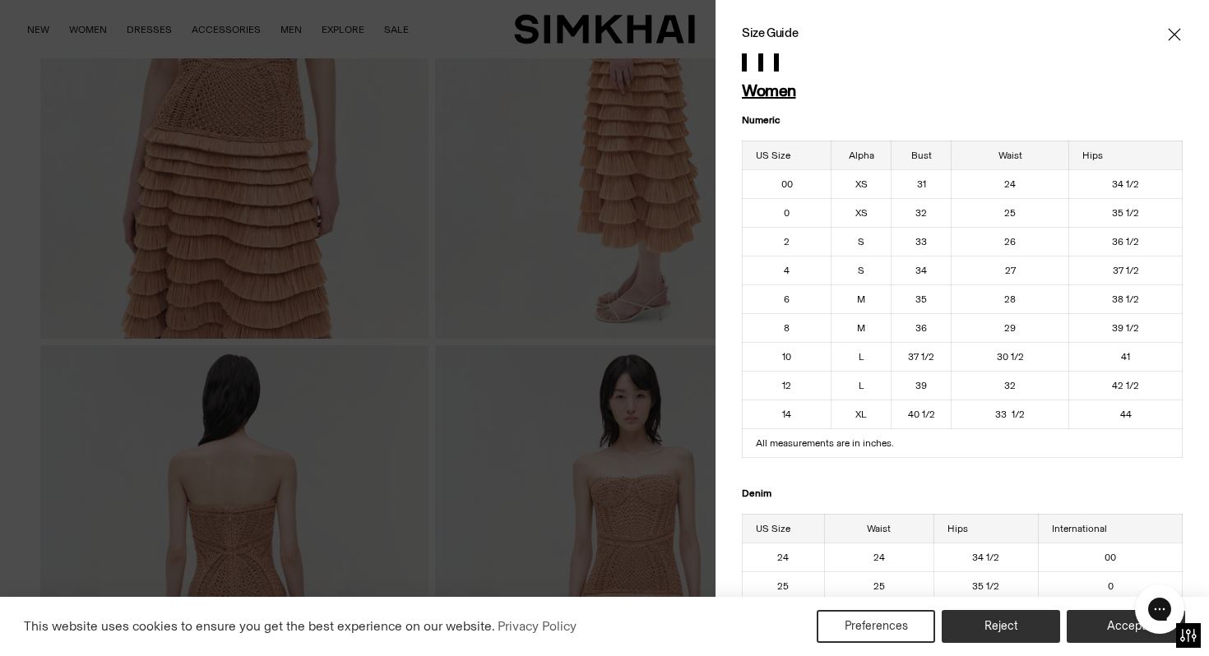
click at [639, 419] on div at bounding box center [604, 328] width 1209 height 656
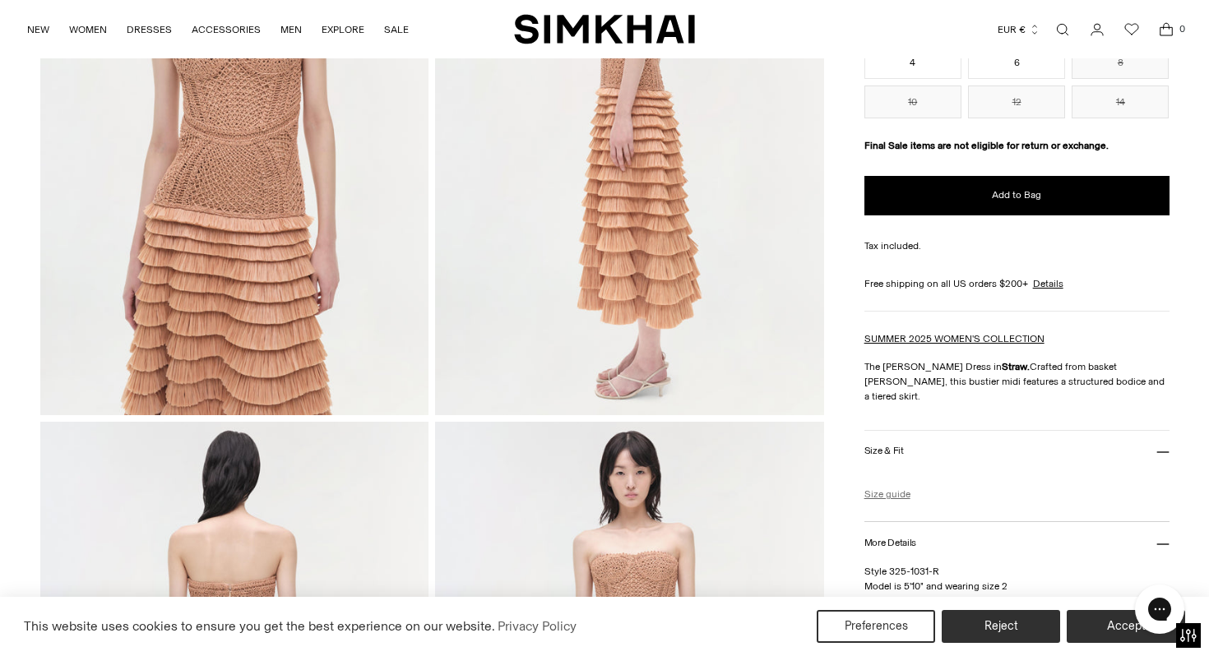
scroll to position [780, 0]
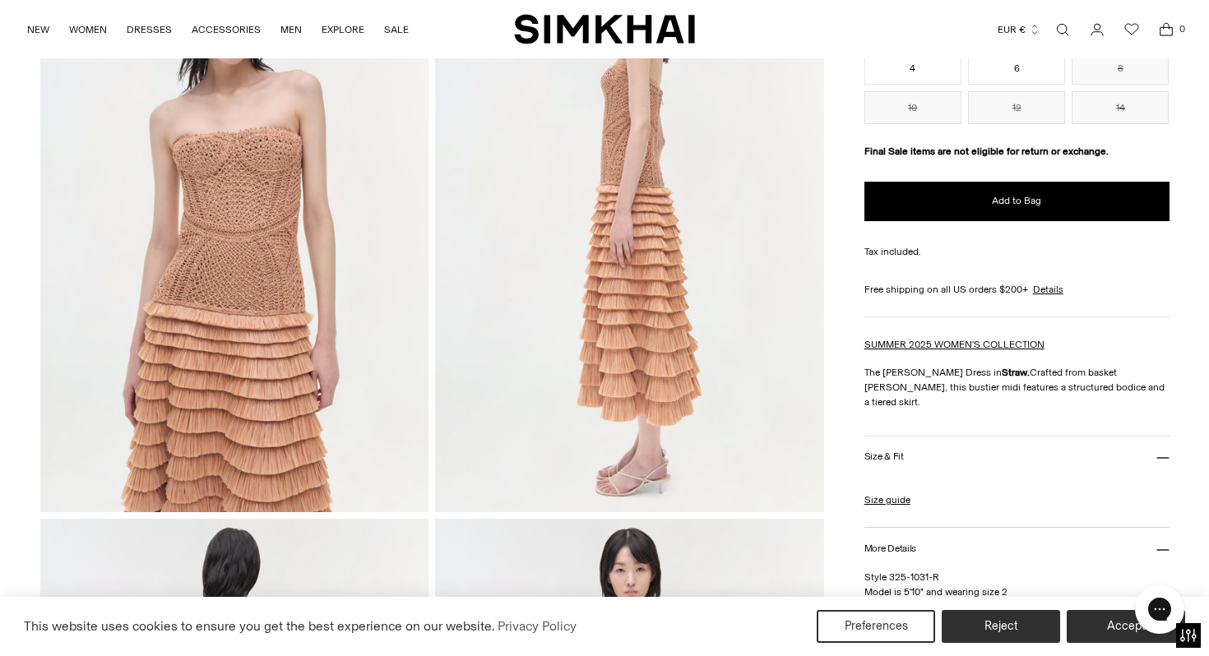
click at [264, 148] on img at bounding box center [234, 220] width 389 height 583
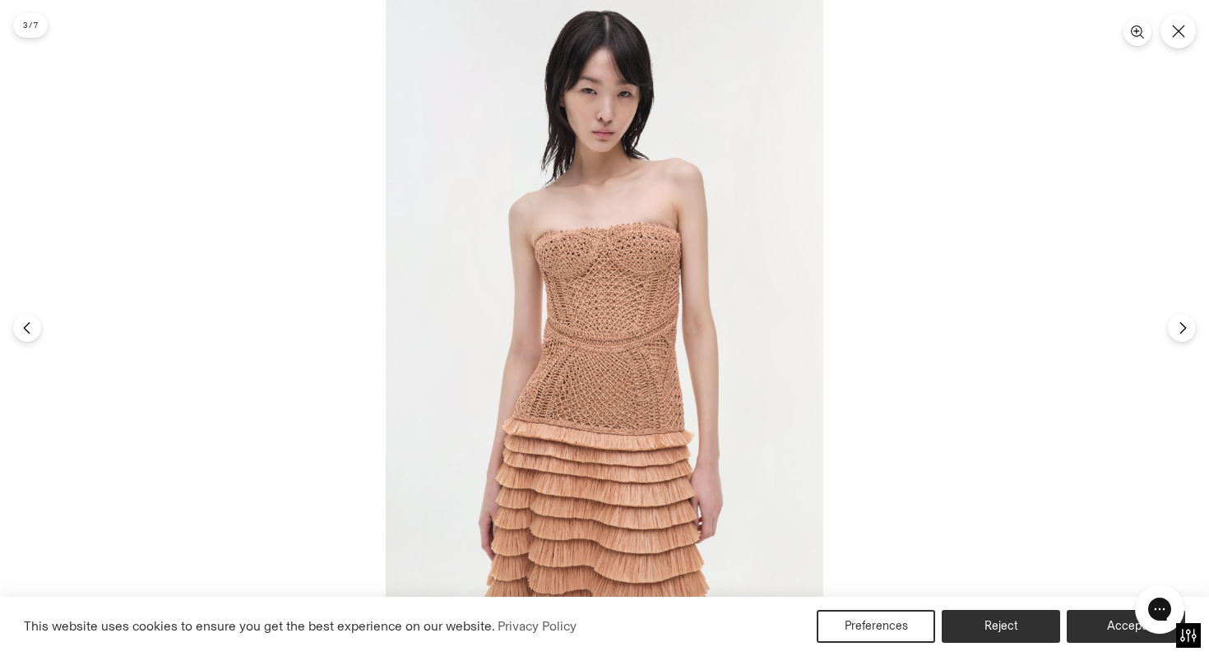
click at [627, 249] on img at bounding box center [604, 328] width 437 height 656
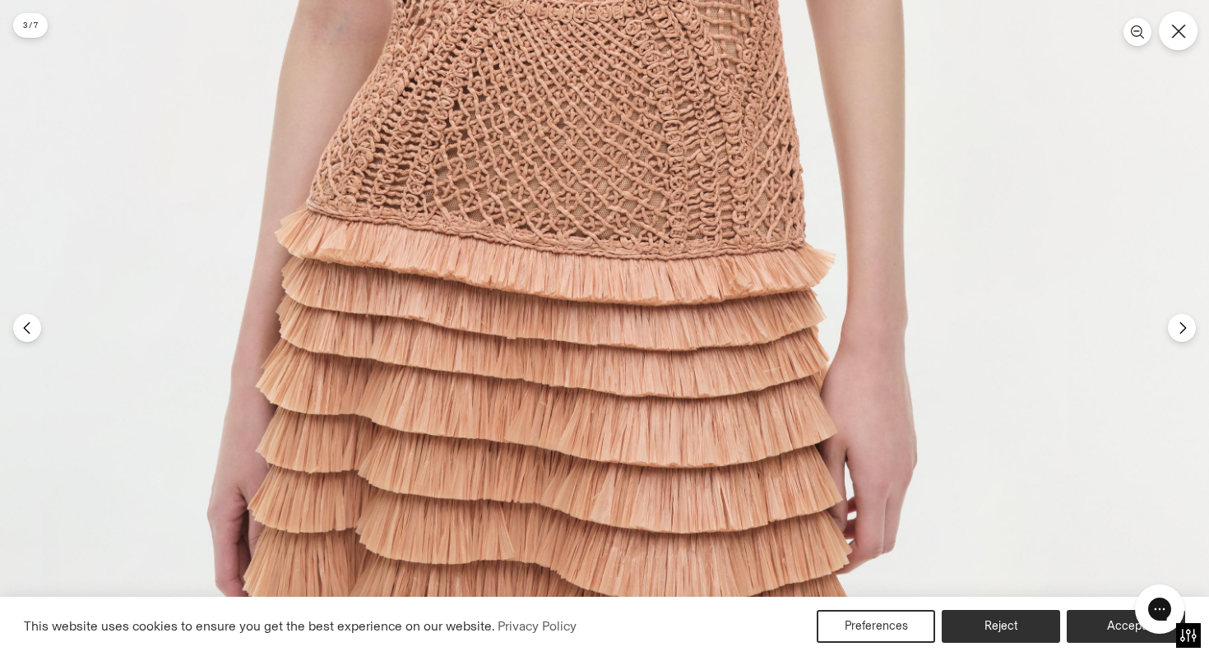
click at [1187, 29] on button "Close" at bounding box center [1178, 31] width 39 height 39
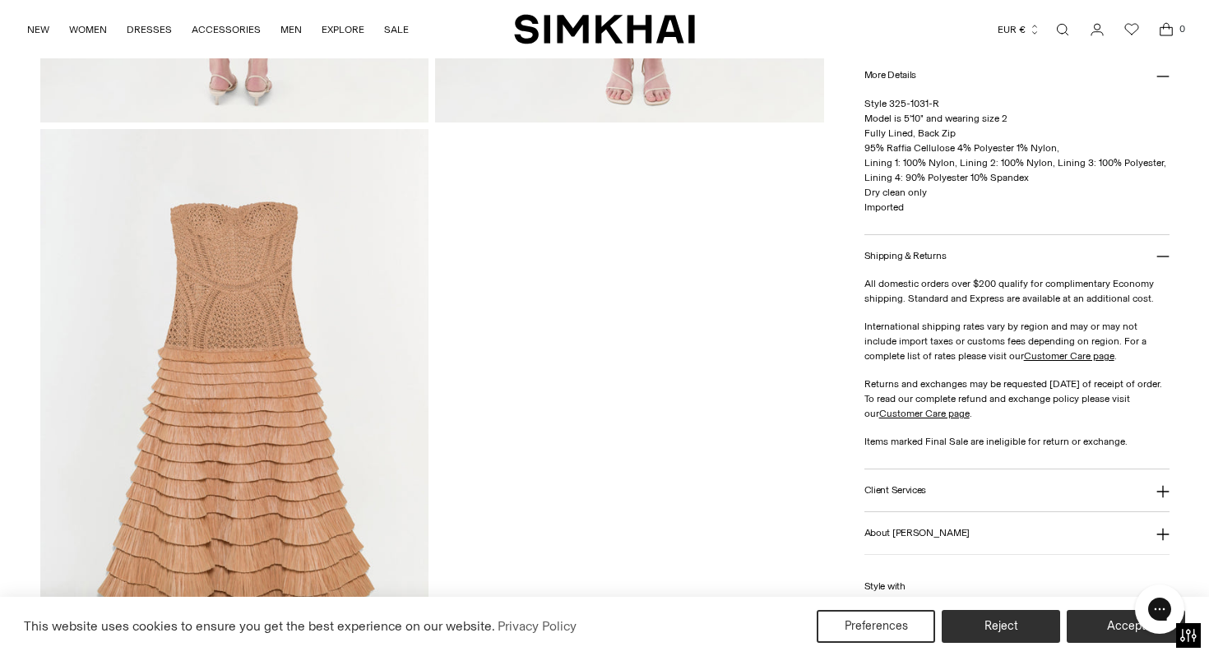
scroll to position [674, 0]
